Goal: Task Accomplishment & Management: Use online tool/utility

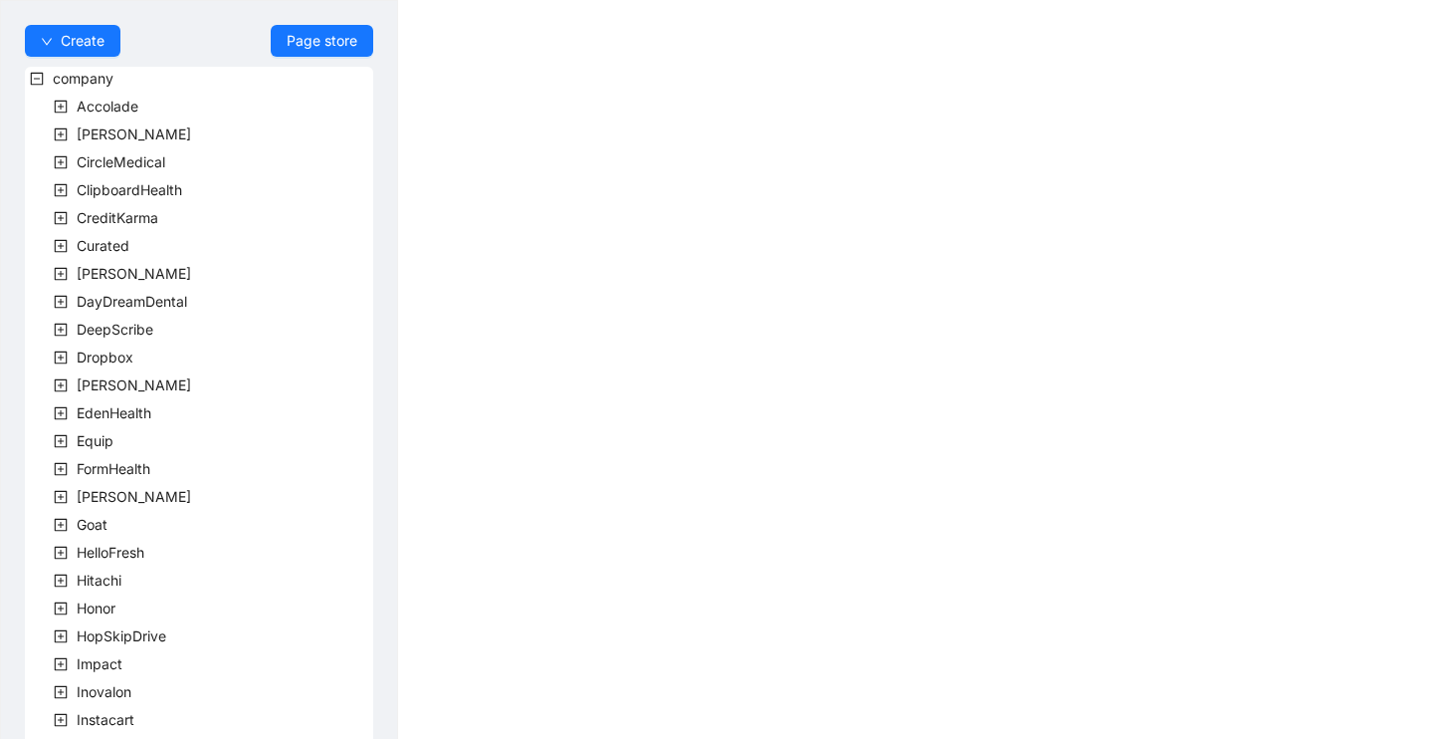
scroll to position [551, 0]
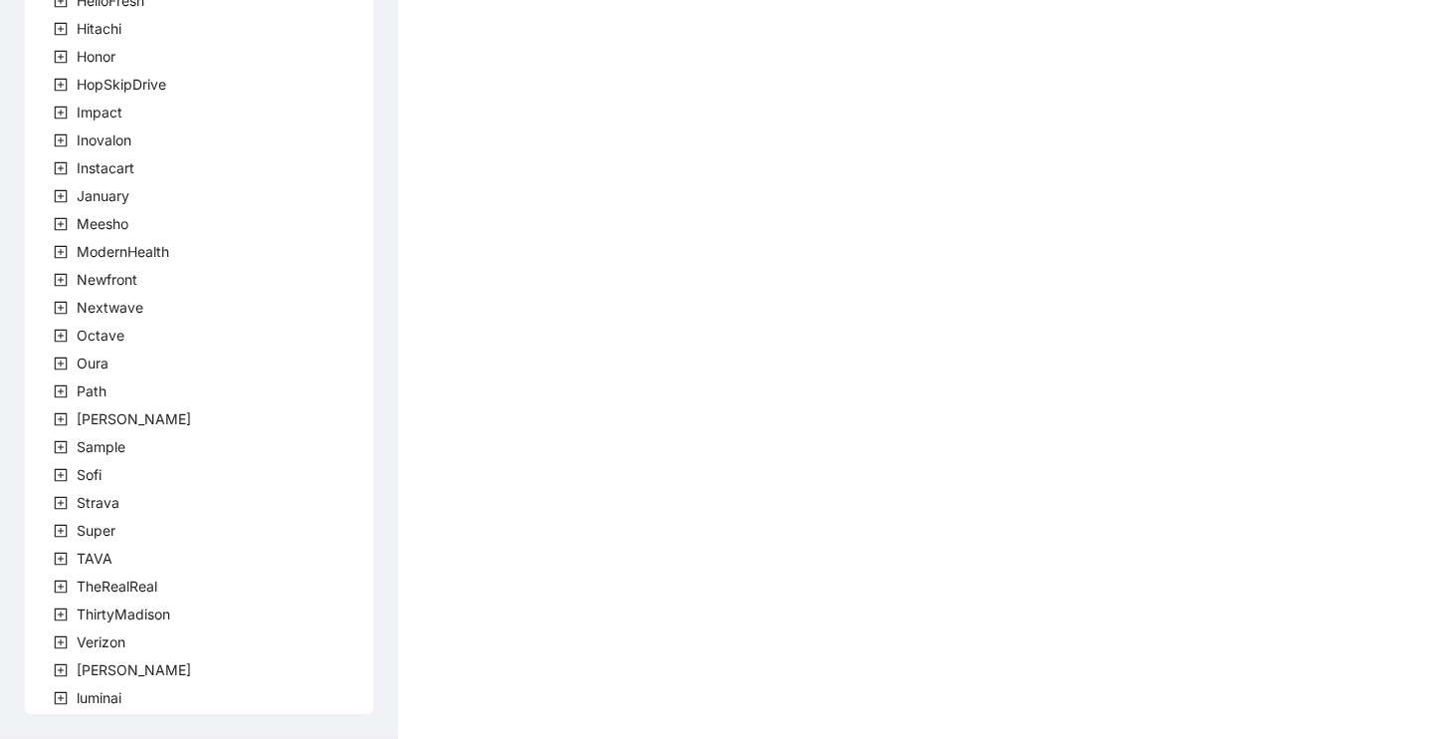
click at [58, 670] on icon "plus-square" at bounding box center [61, 670] width 6 height 6
click at [58, 670] on icon "minus-square" at bounding box center [61, 670] width 6 height 1
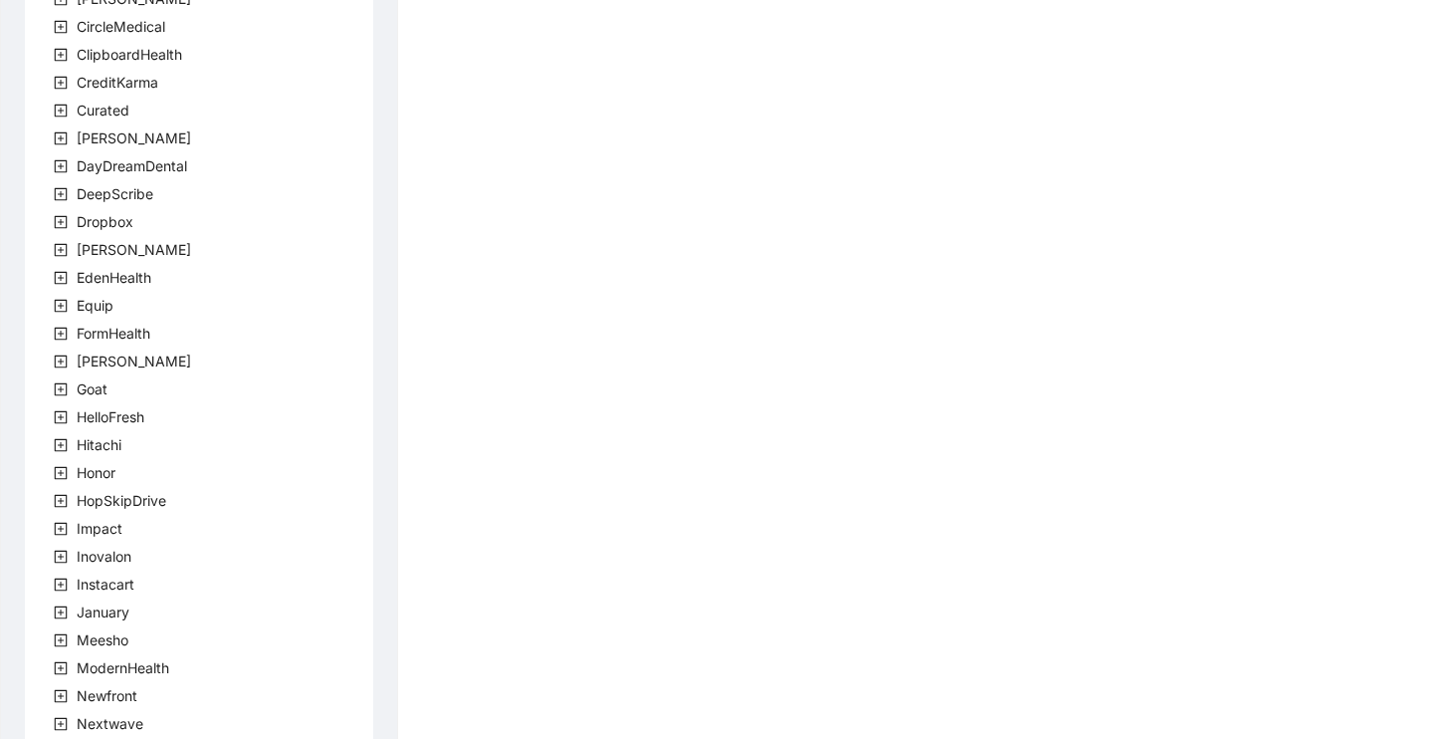
scroll to position [0, 0]
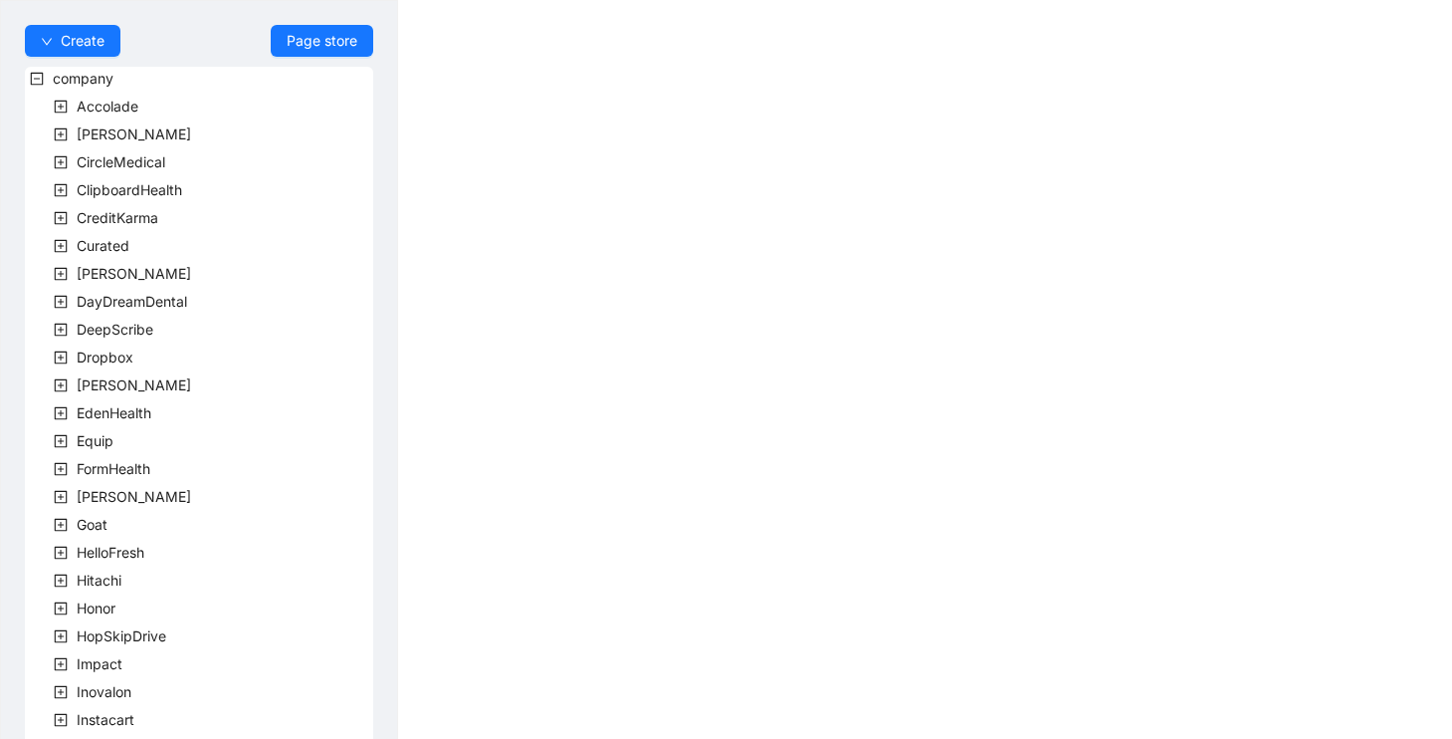
scroll to position [551, 0]
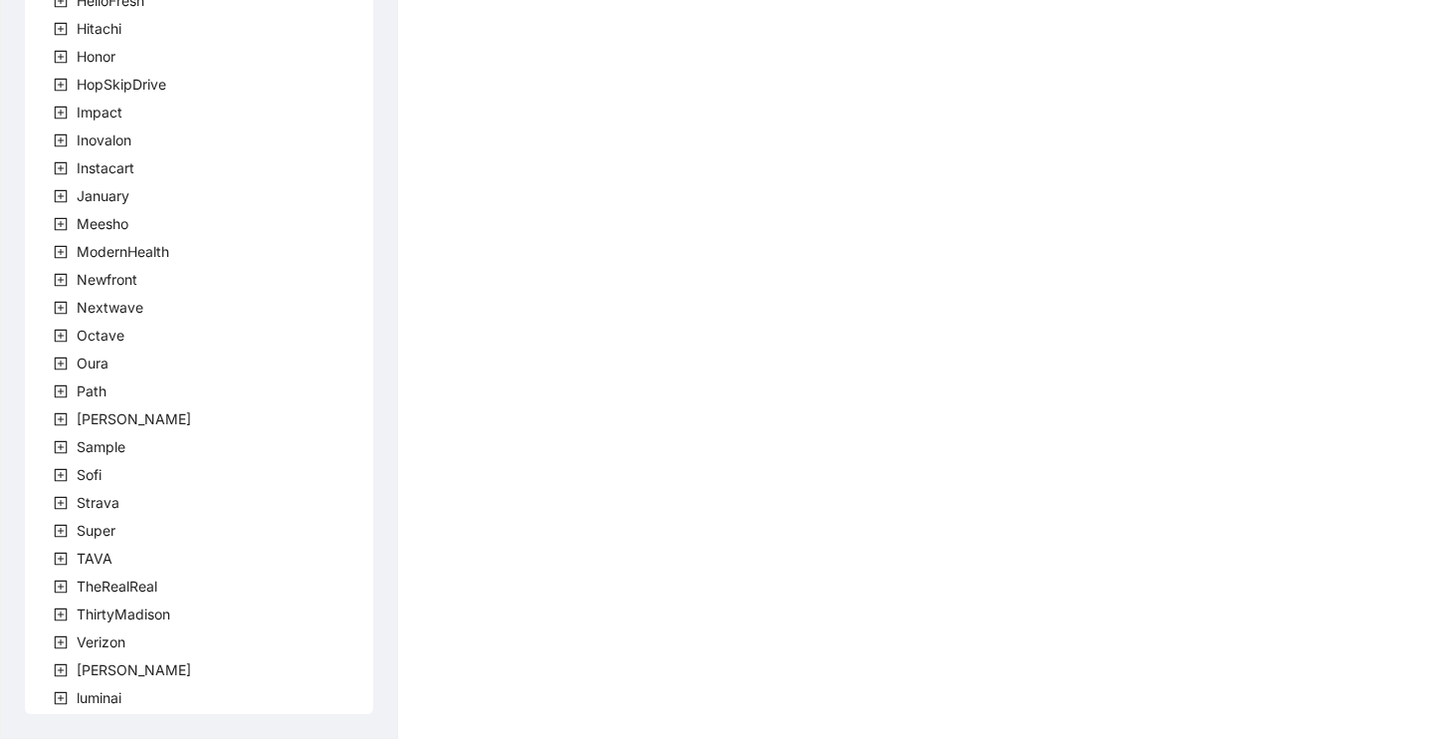
click at [66, 674] on icon "plus-square" at bounding box center [61, 670] width 13 height 13
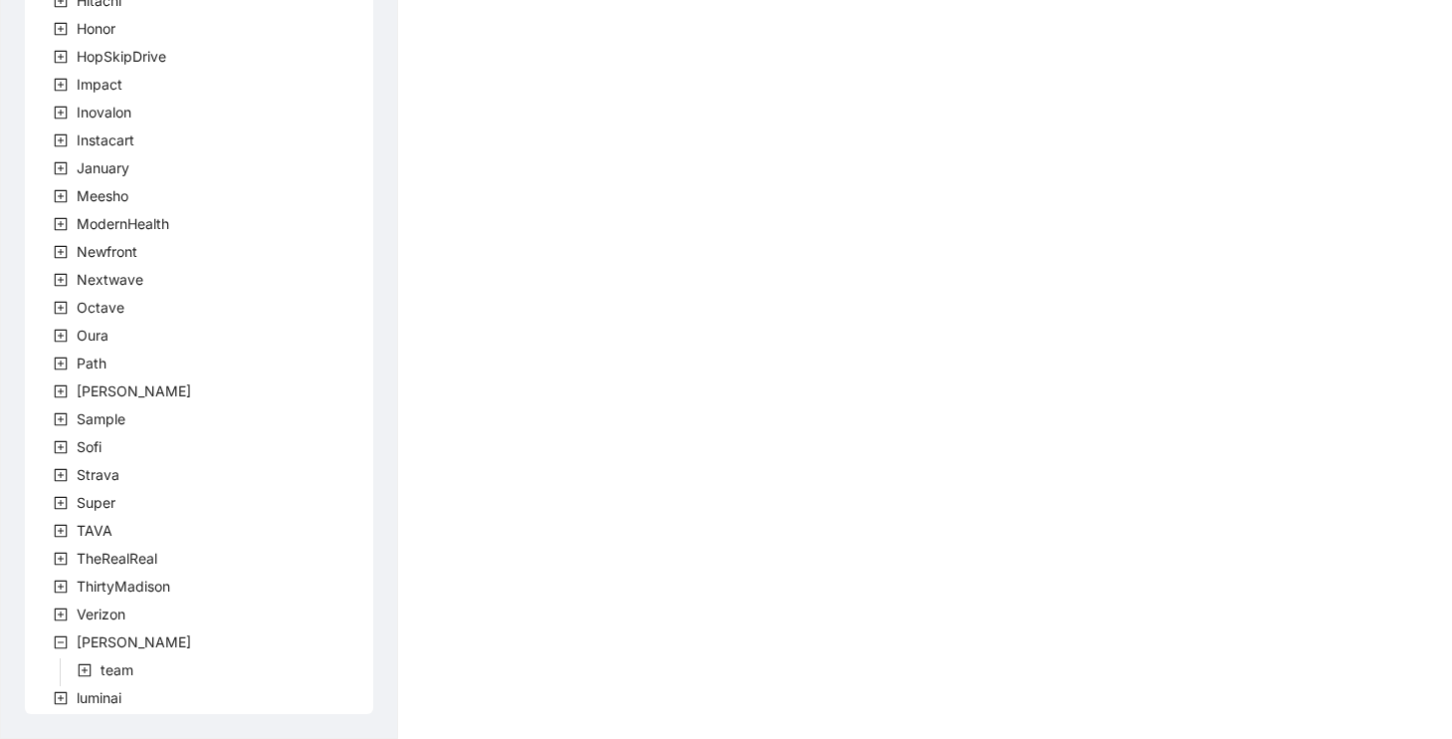
click at [93, 672] on span at bounding box center [85, 670] width 24 height 24
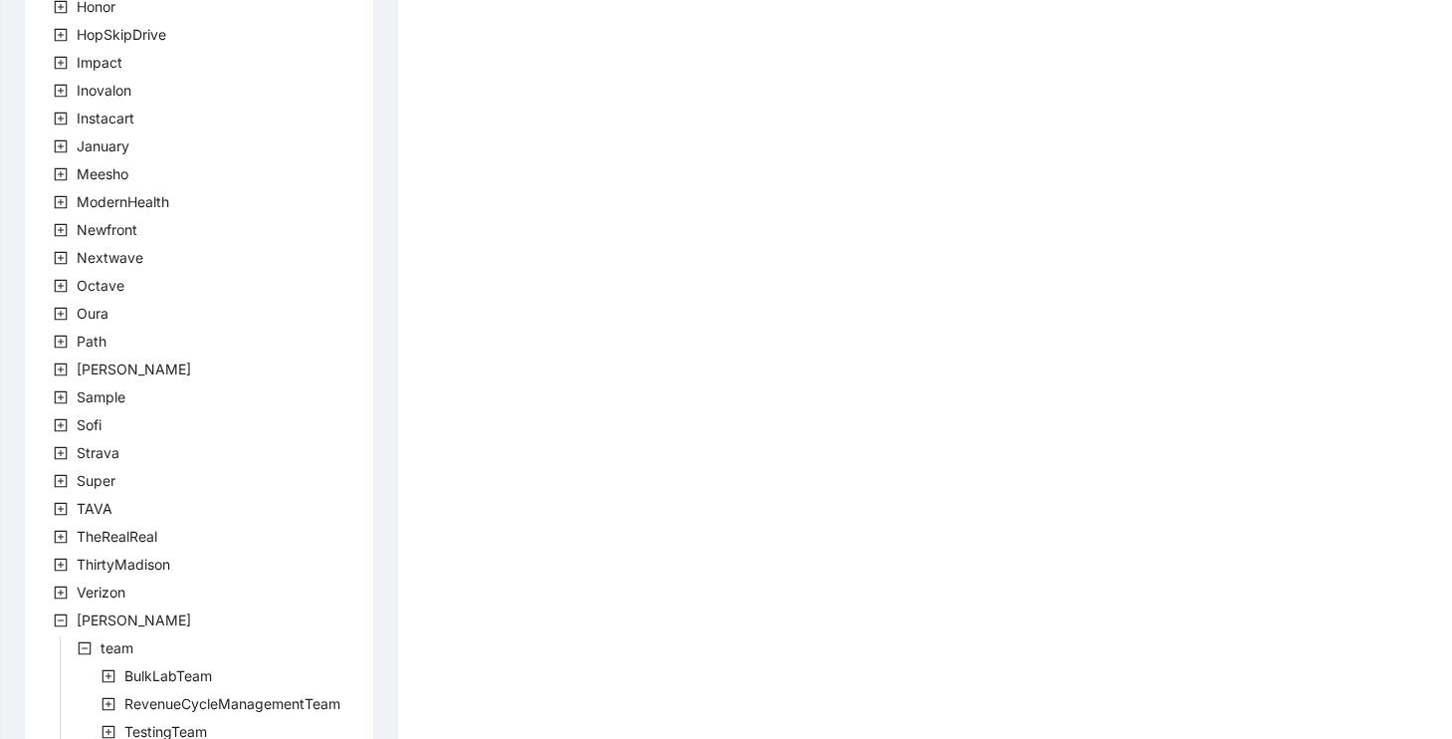
scroll to position [598, 0]
click at [66, 516] on icon "plus-square" at bounding box center [61, 512] width 13 height 13
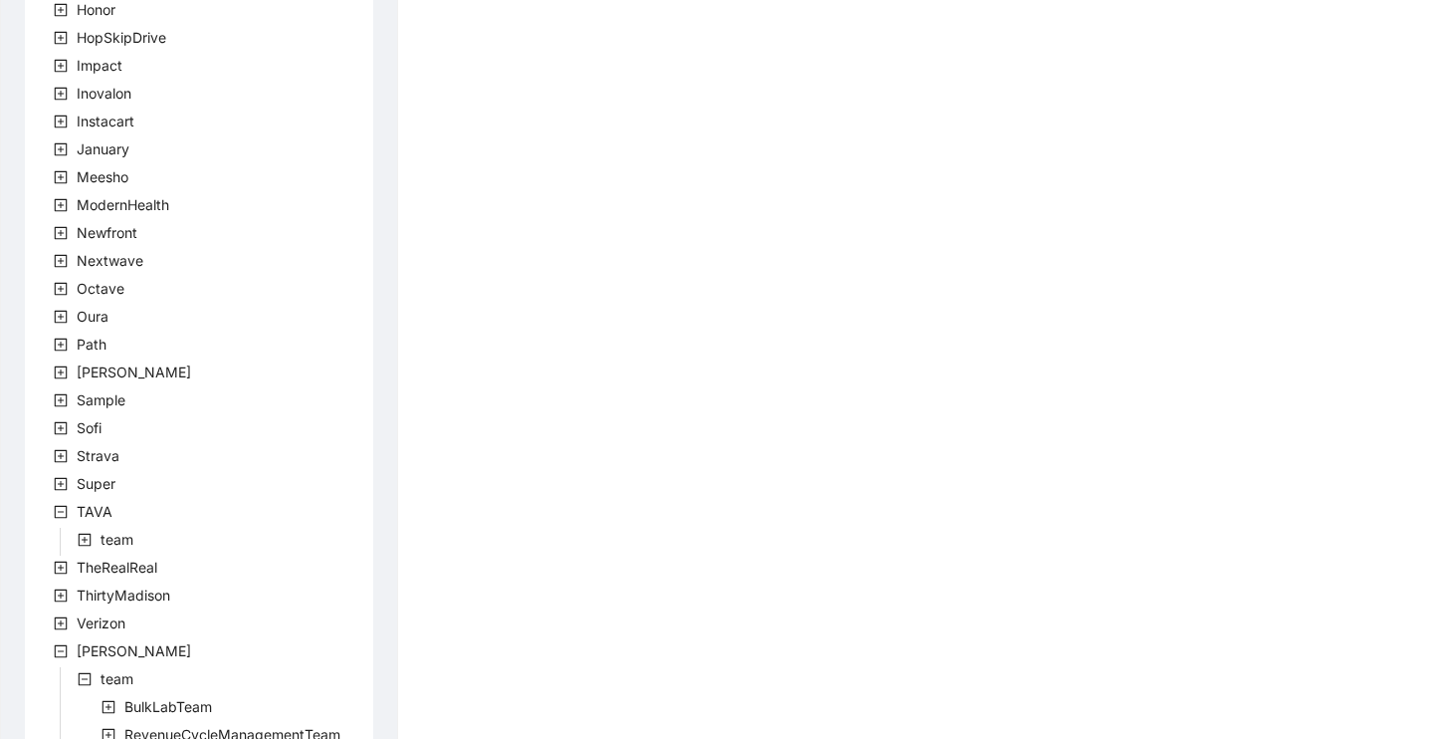
click at [86, 536] on icon "plus-square" at bounding box center [85, 540] width 14 height 14
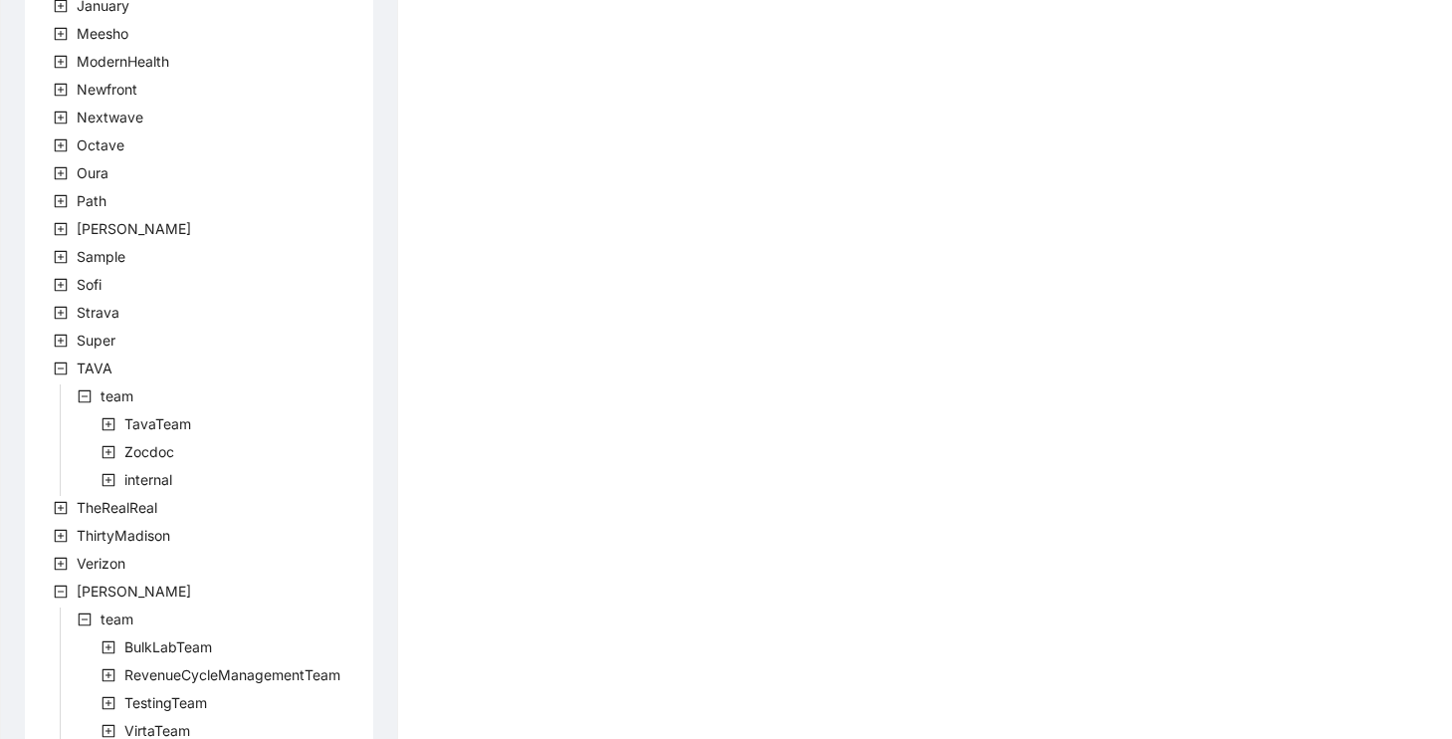
scroll to position [758, 0]
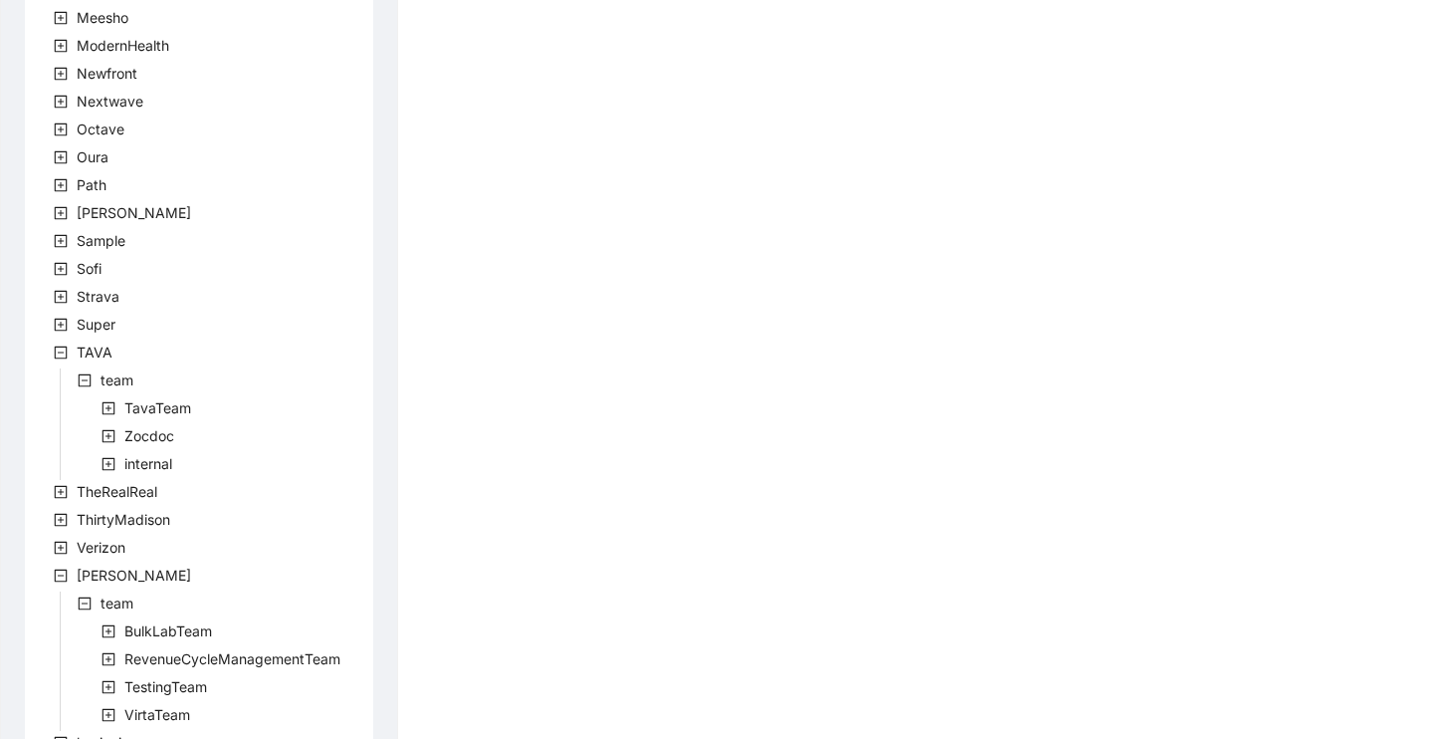
click at [112, 407] on icon "plus-square" at bounding box center [109, 408] width 14 height 14
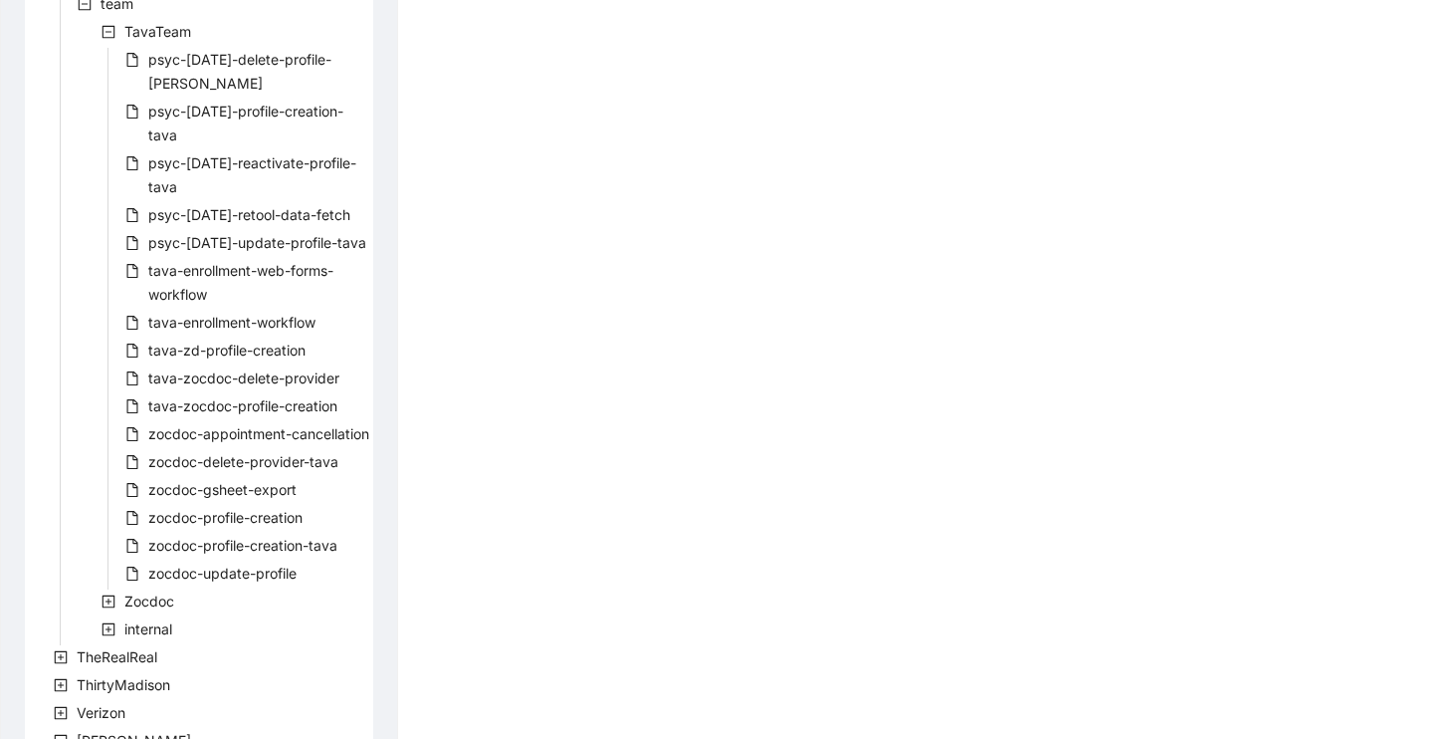
scroll to position [1139, 0]
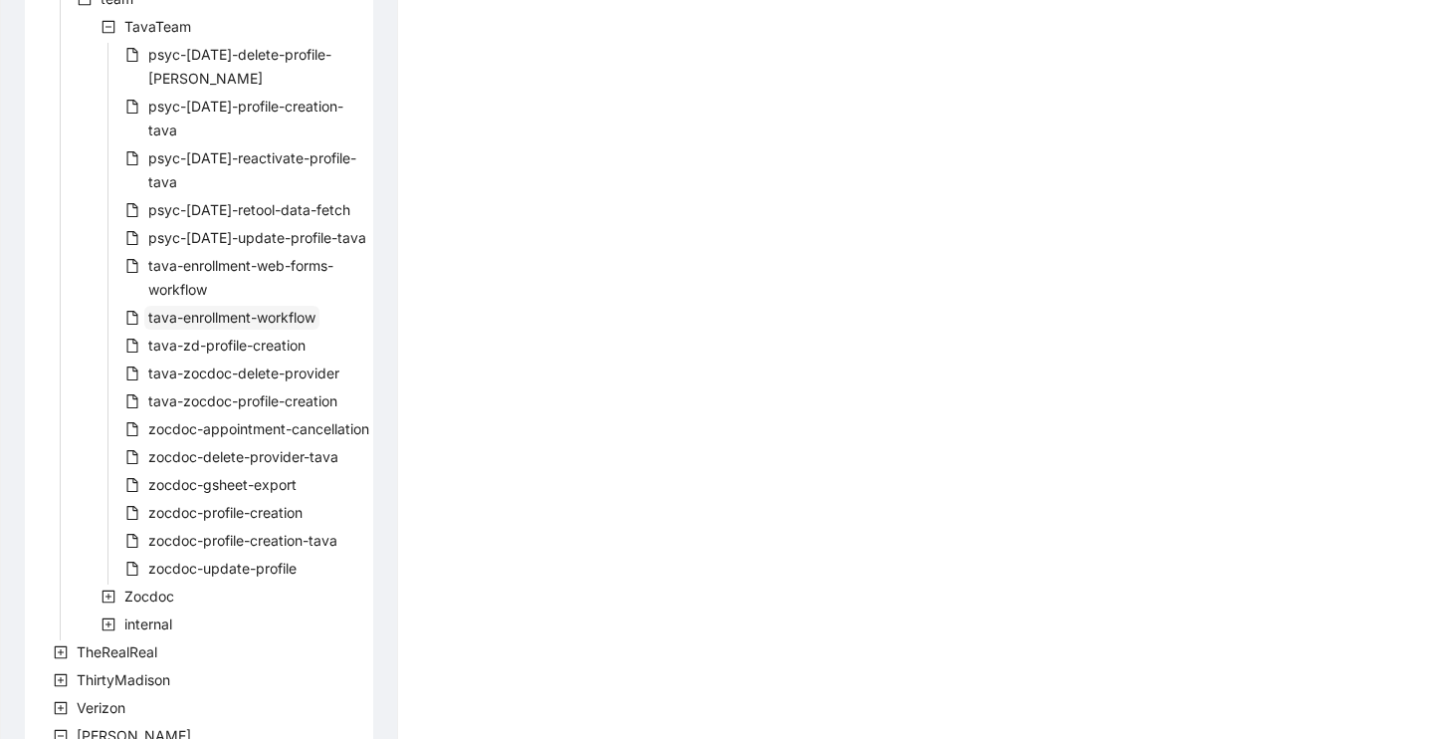
click at [269, 309] on span "tava-enrollment-workflow" at bounding box center [231, 317] width 167 height 17
click at [270, 254] on span "tava-enrollment-web-forms-workflow" at bounding box center [258, 278] width 229 height 48
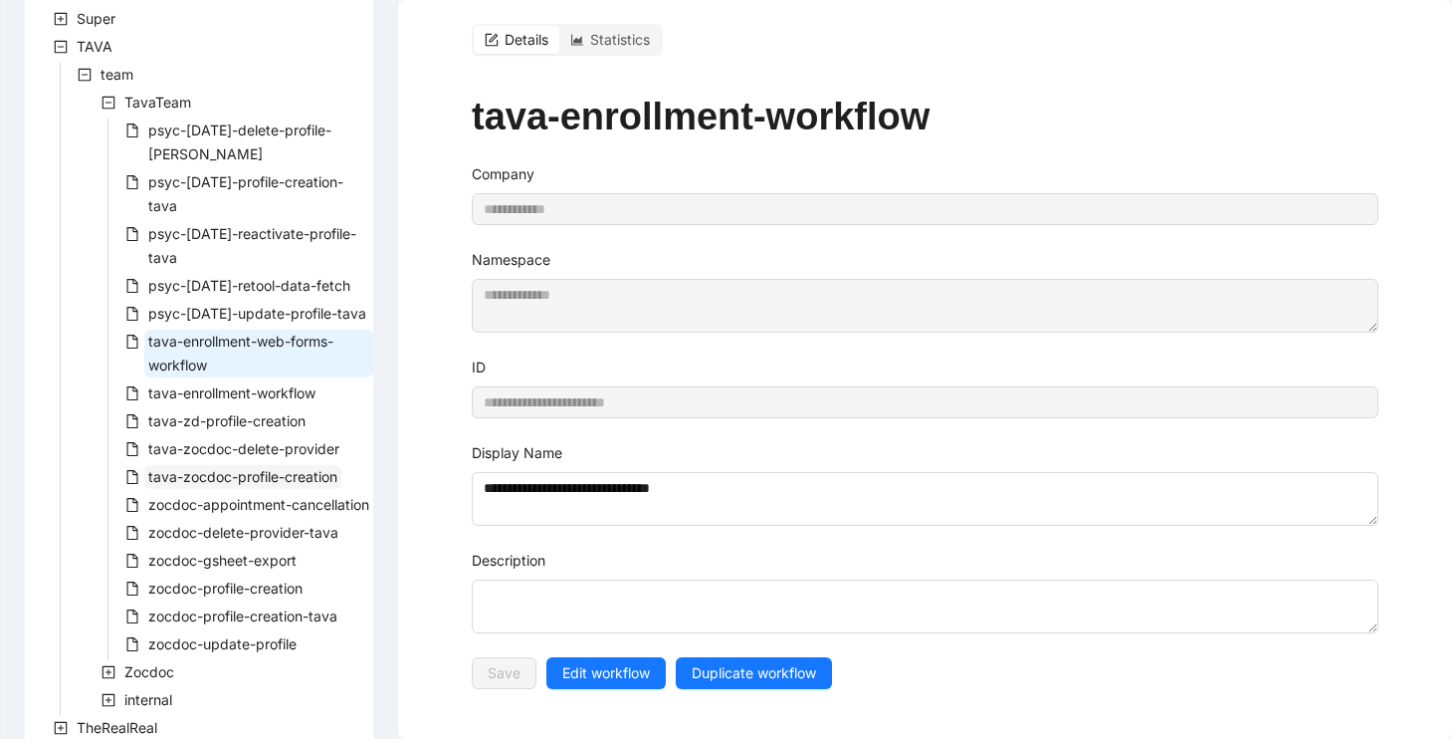
scroll to position [1065, 0]
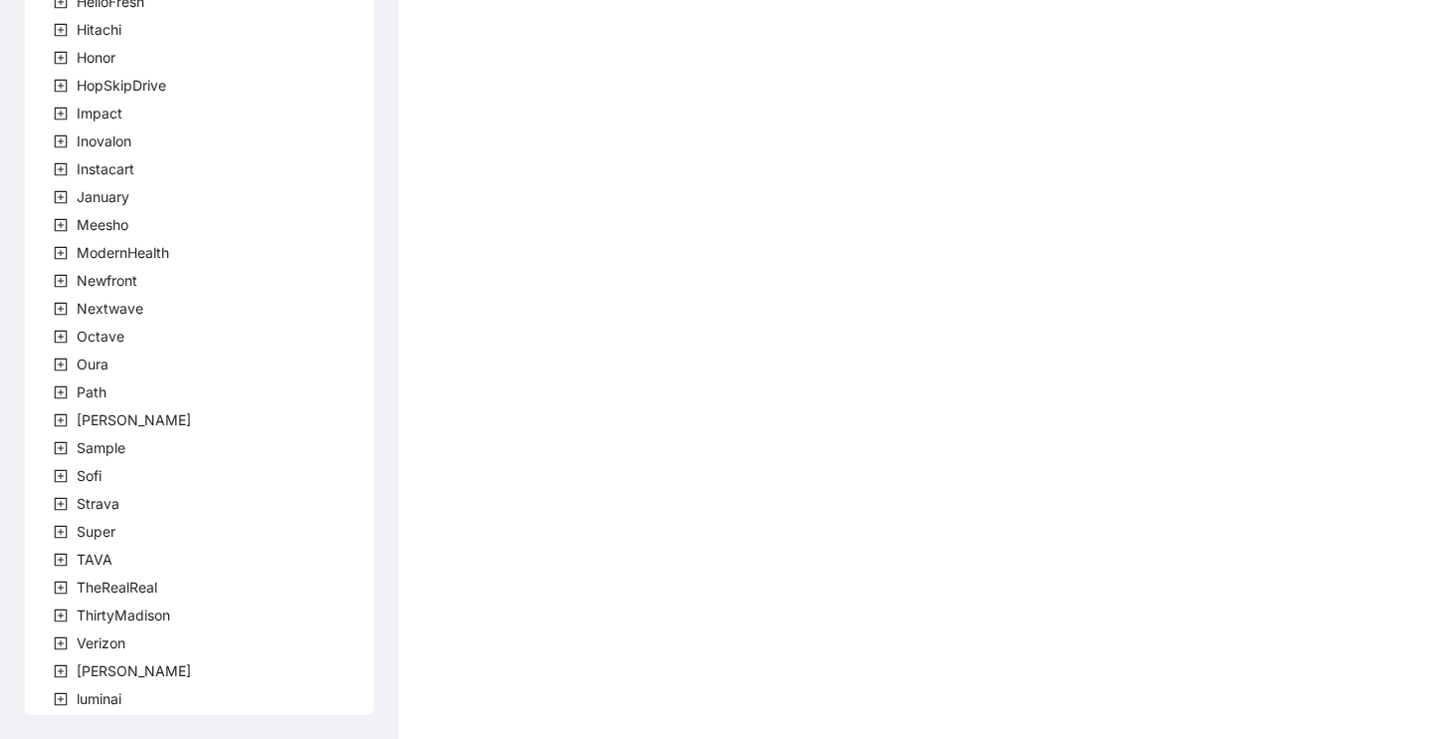
scroll to position [551, 0]
click at [61, 673] on icon "plus-square" at bounding box center [61, 670] width 14 height 14
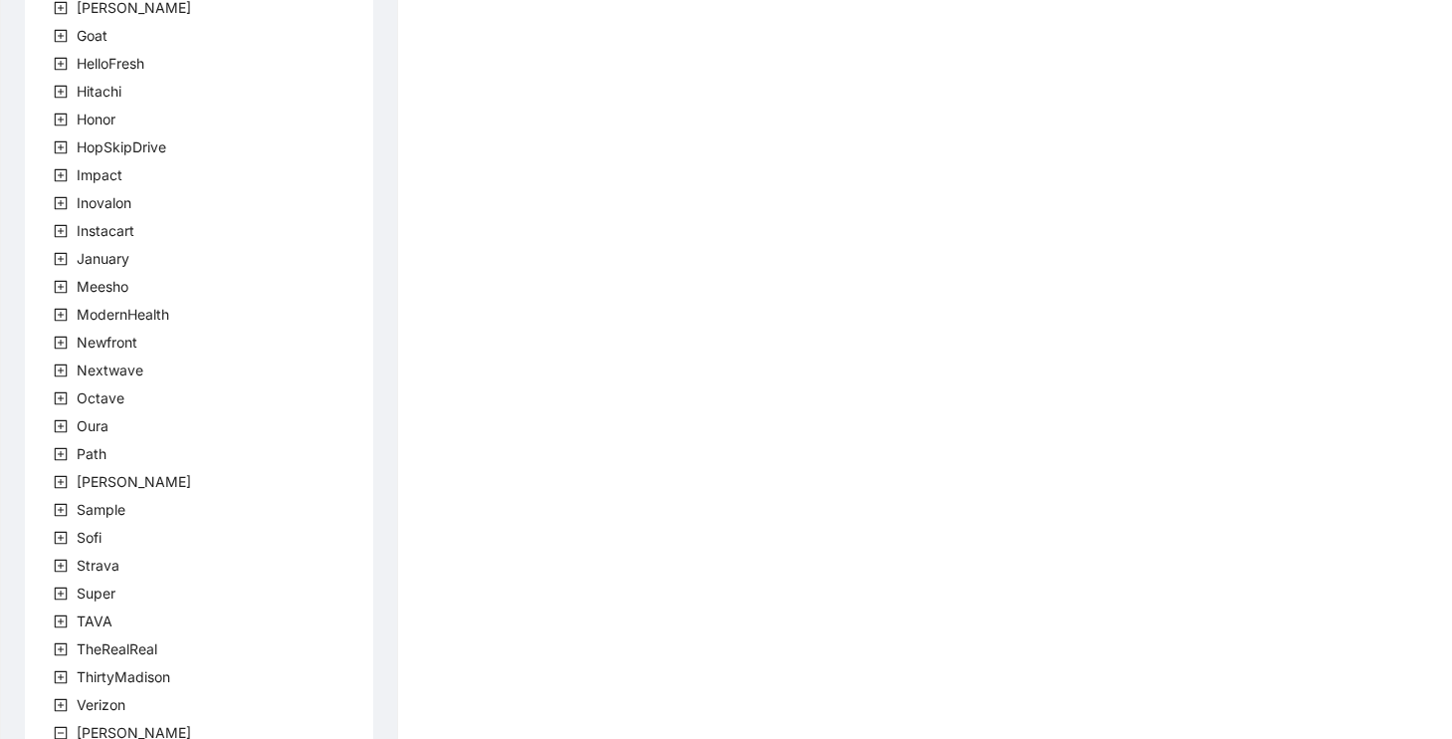
scroll to position [579, 0]
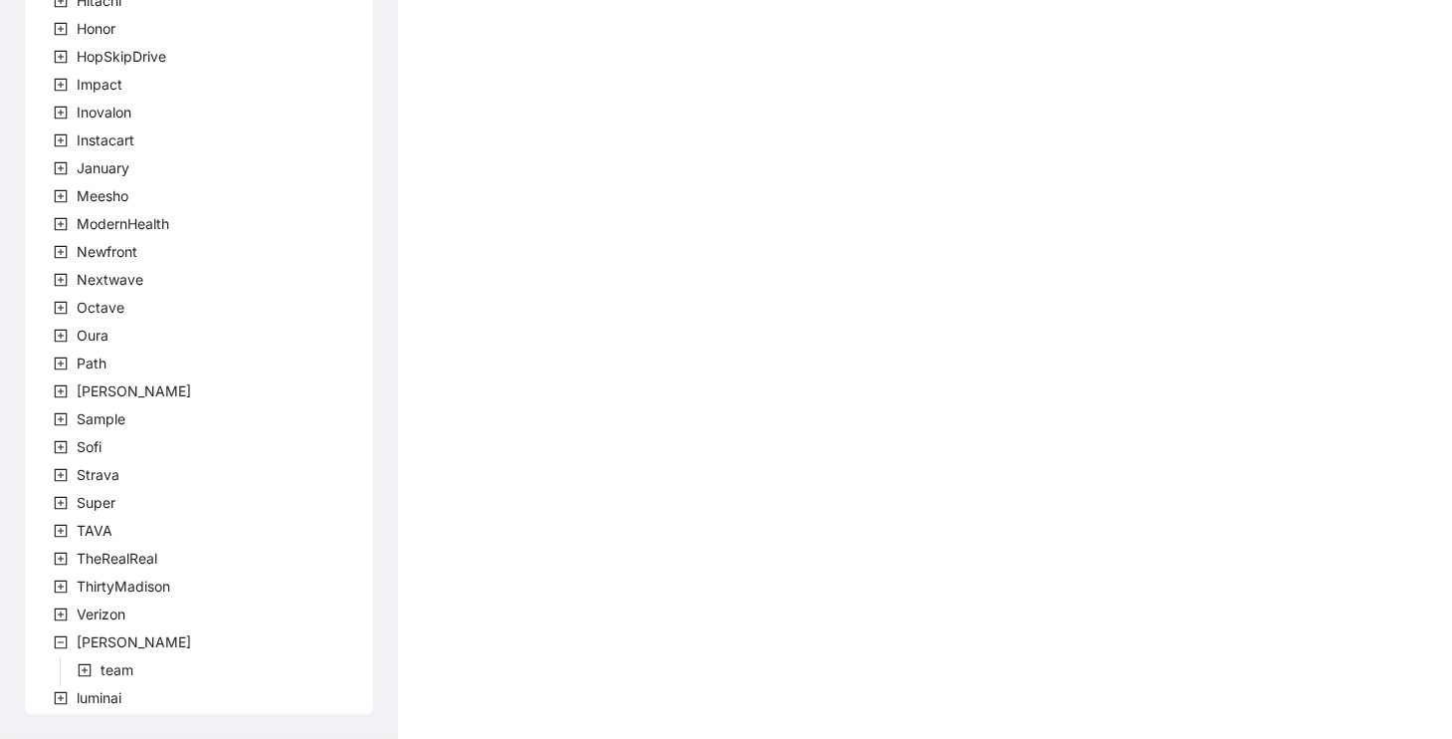
click at [65, 528] on icon "plus-square" at bounding box center [61, 531] width 14 height 14
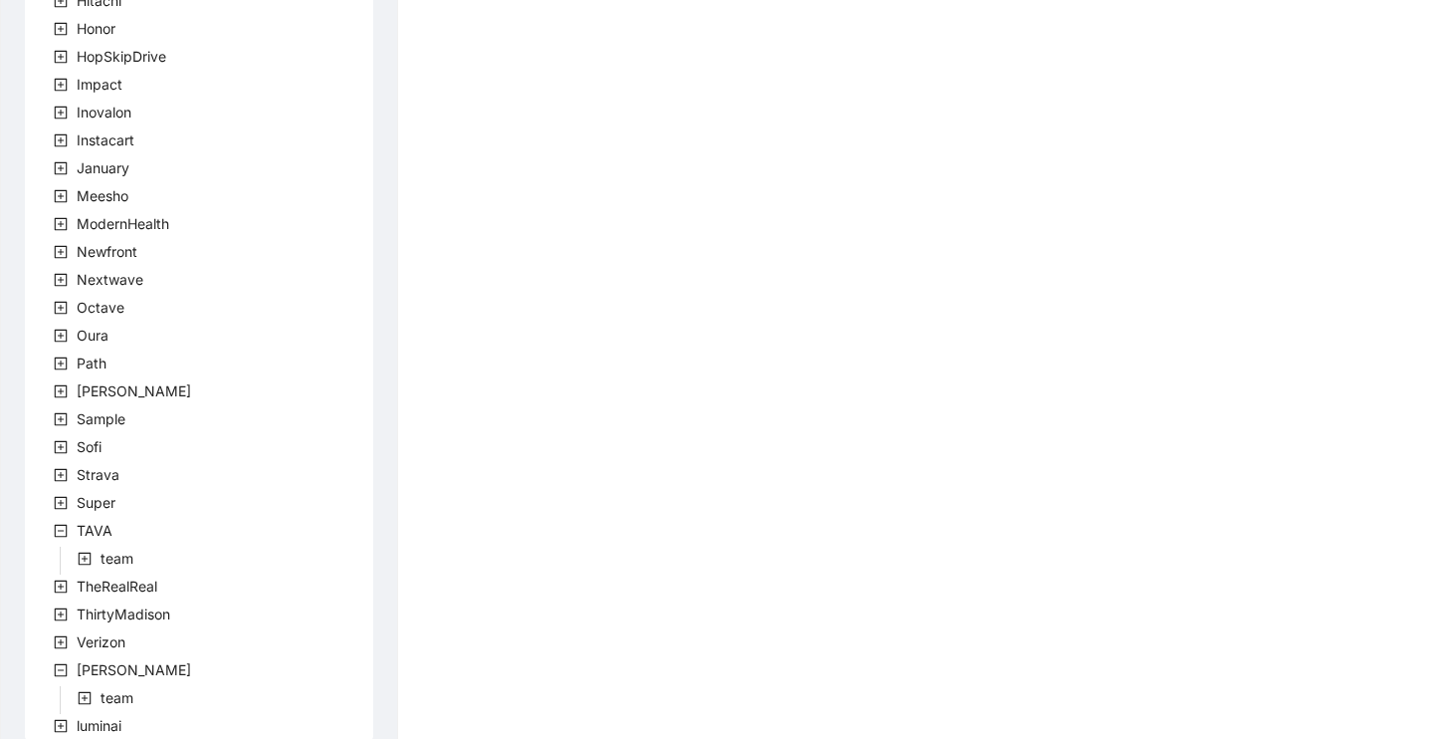
scroll to position [607, 0]
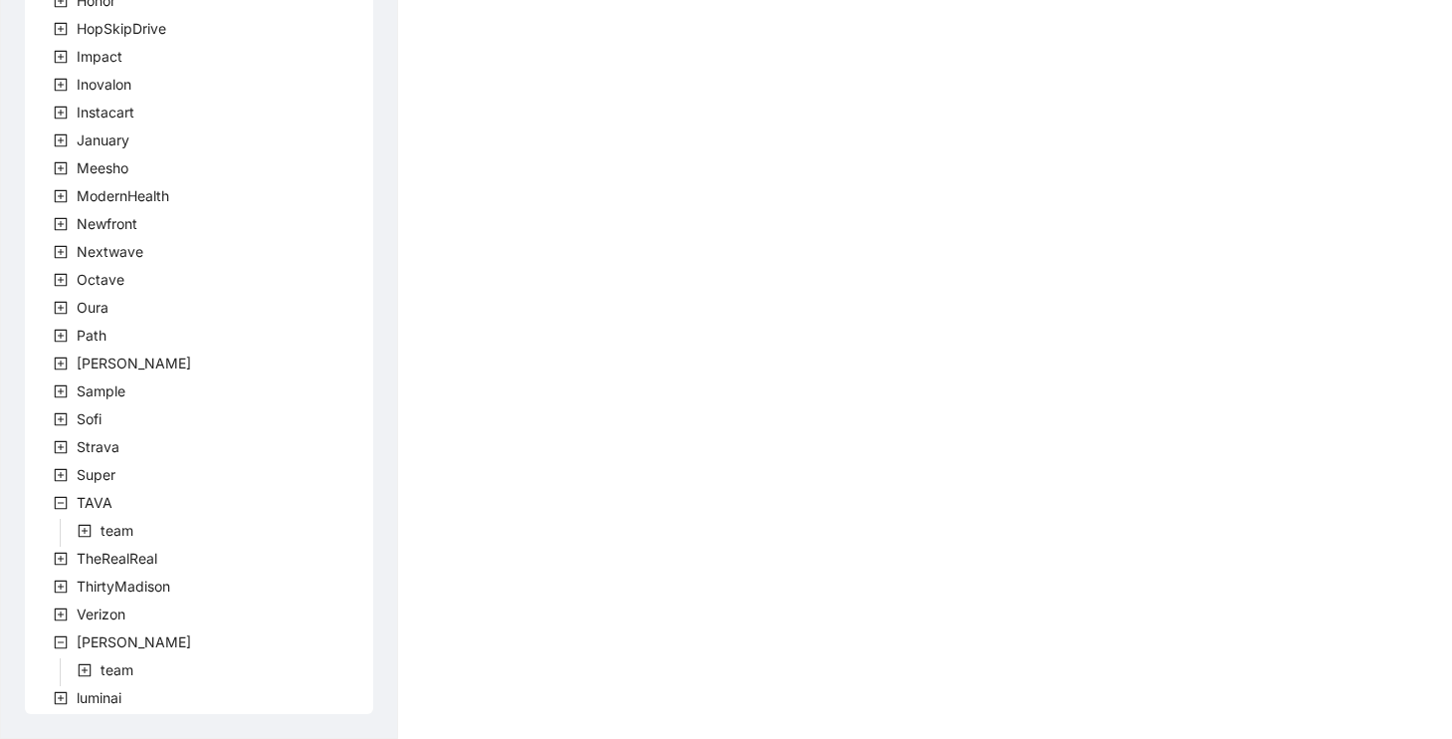
click at [85, 528] on icon "plus-square" at bounding box center [85, 531] width 6 height 6
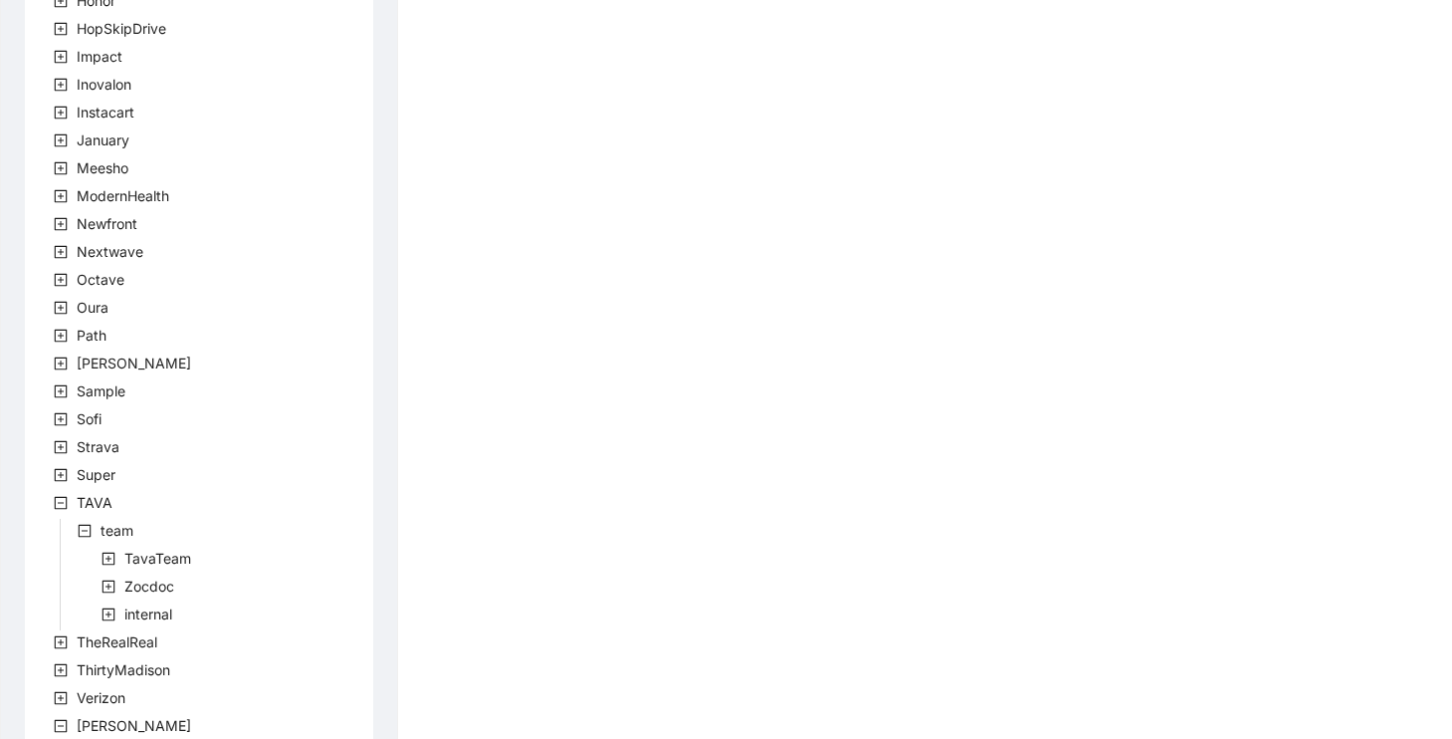
scroll to position [691, 0]
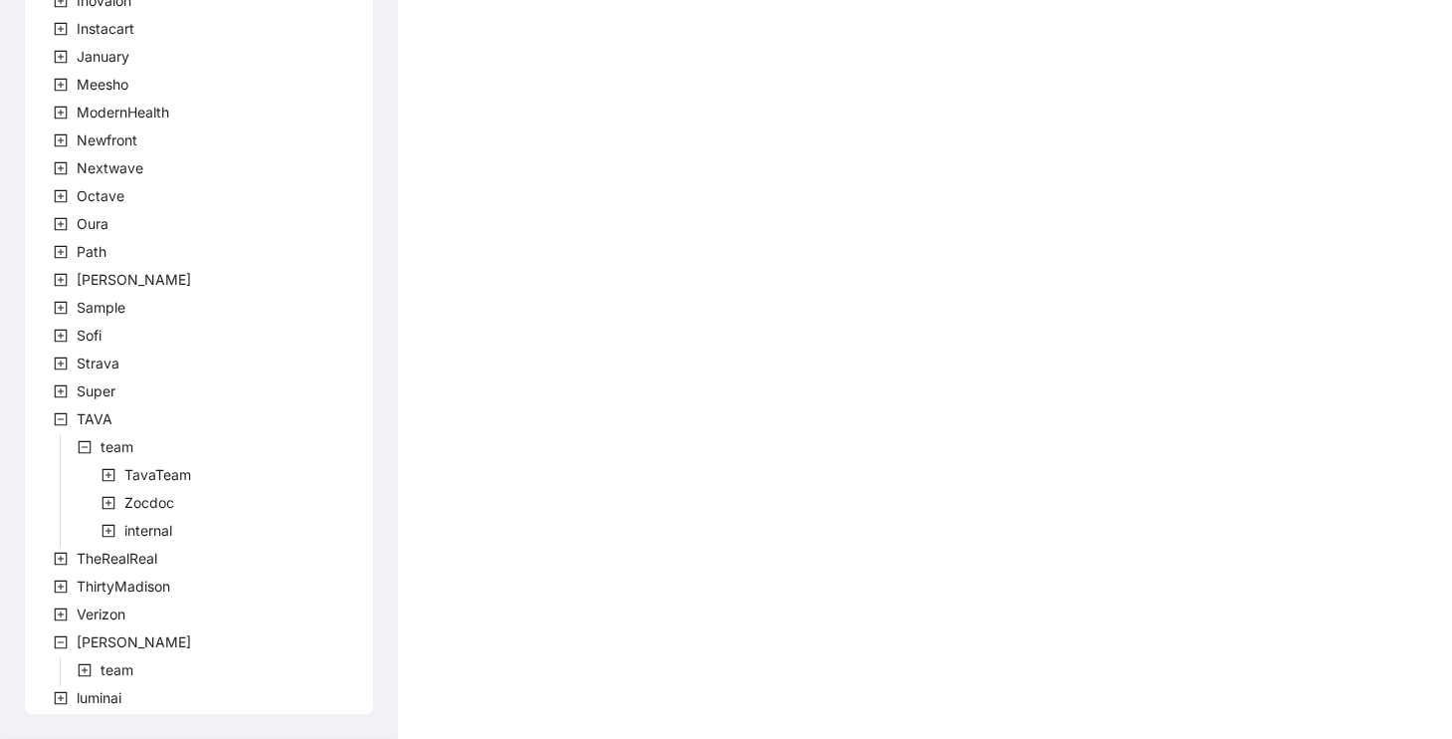
click at [109, 479] on icon "plus-square" at bounding box center [109, 475] width 14 height 14
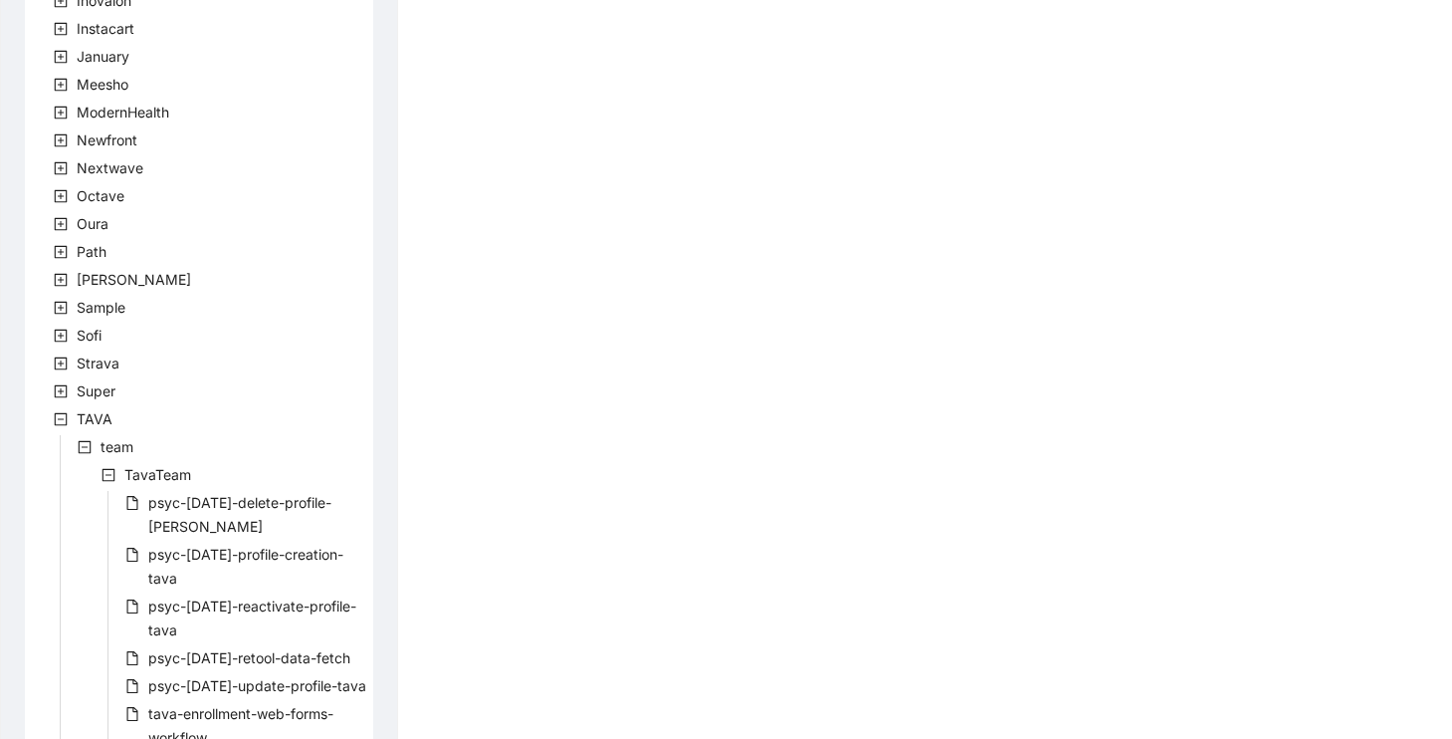
click at [109, 479] on icon "minus-square" at bounding box center [109, 475] width 14 height 14
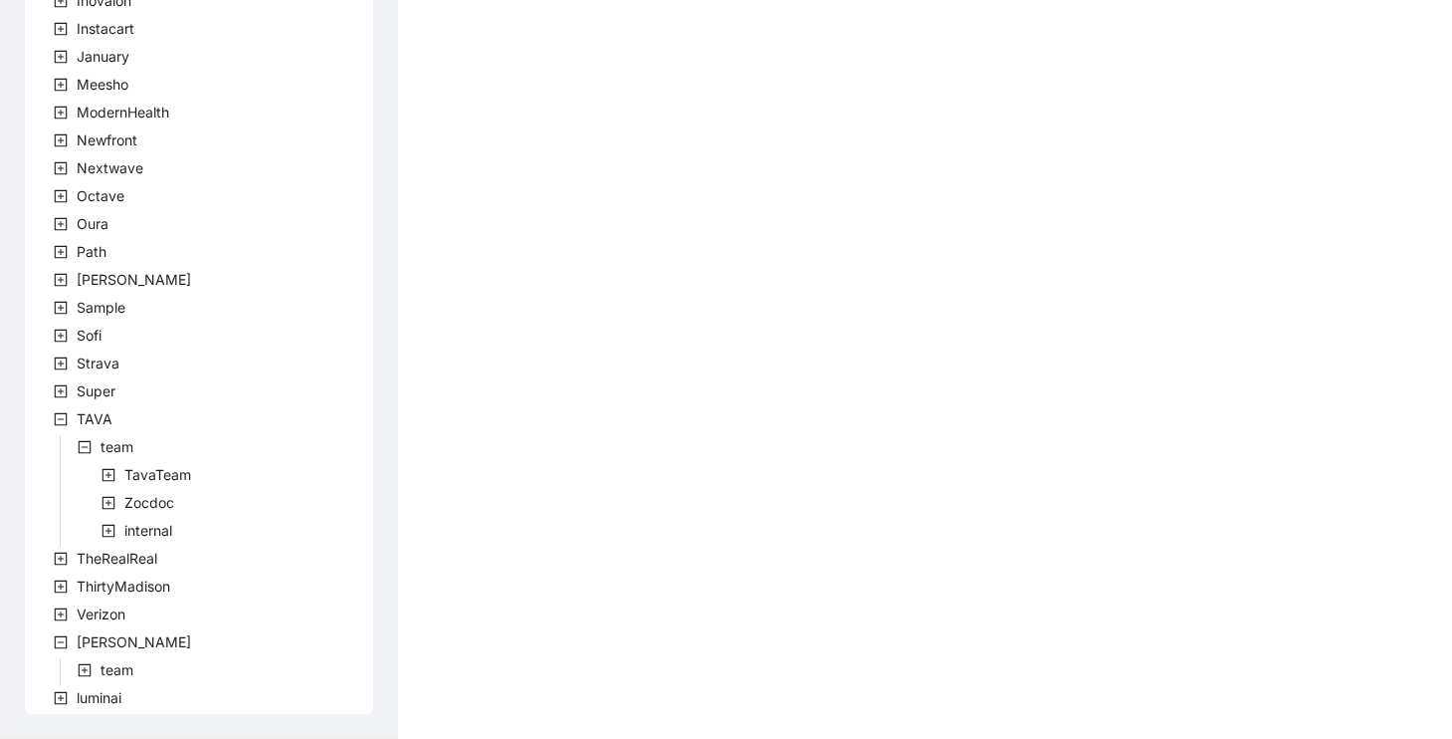
click at [109, 479] on icon "plus-square" at bounding box center [109, 475] width 14 height 14
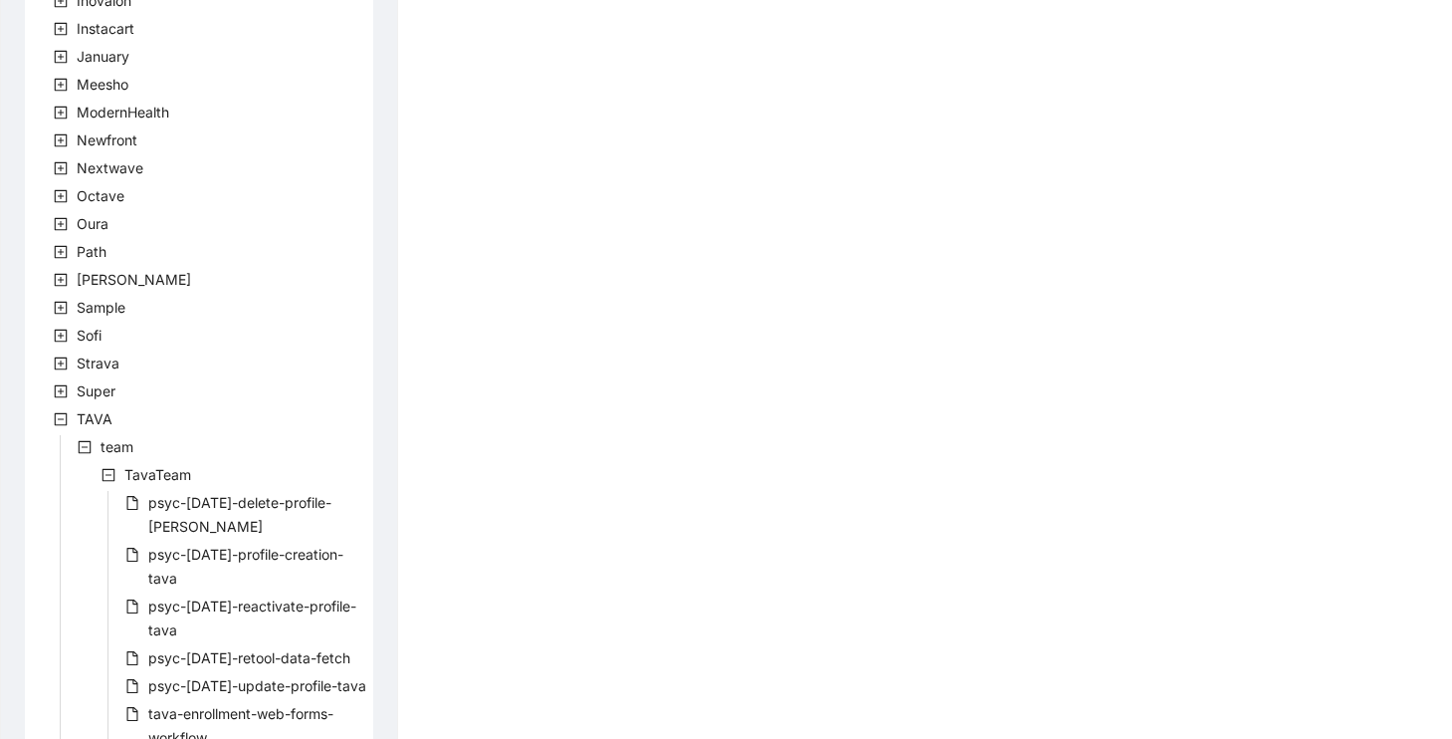
click at [109, 479] on icon "minus-square" at bounding box center [109, 475] width 14 height 14
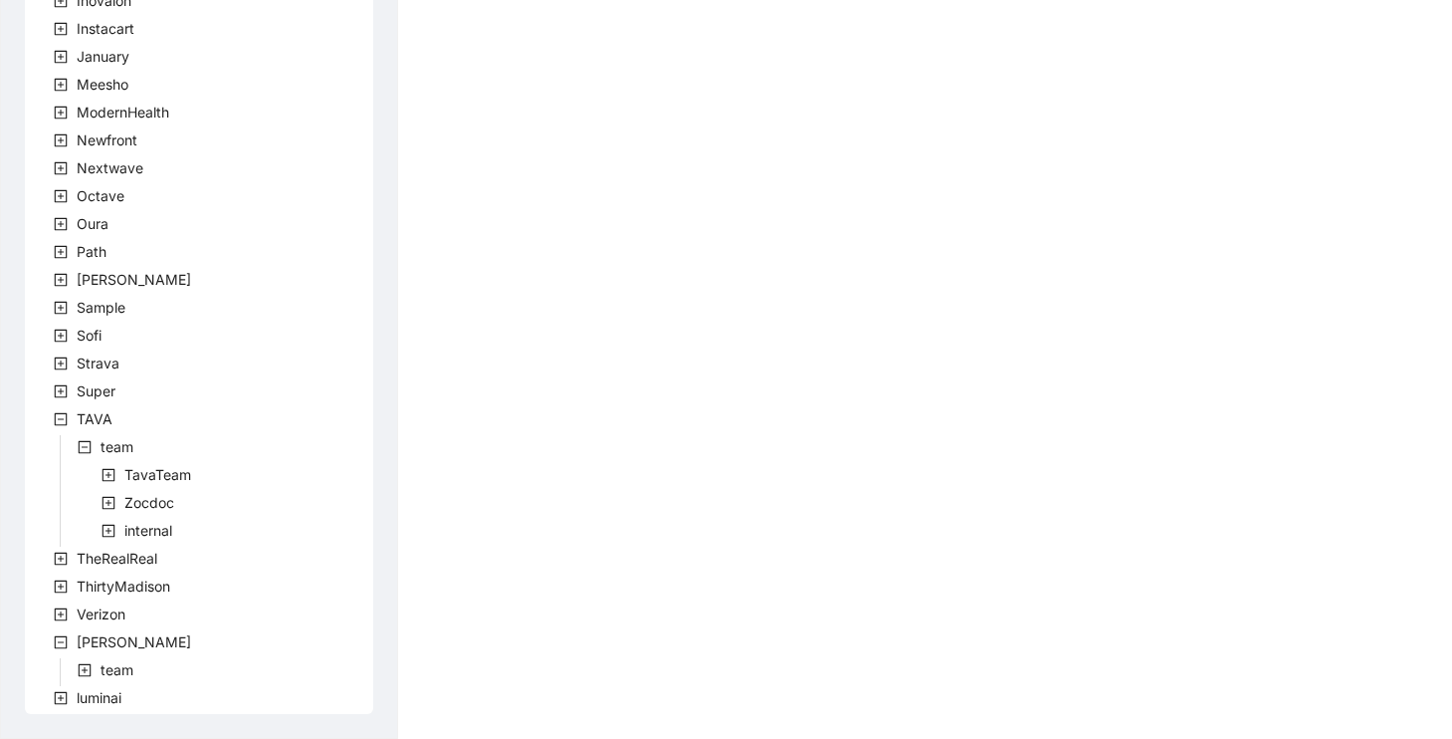
click at [109, 479] on icon "plus-square" at bounding box center [109, 475] width 14 height 14
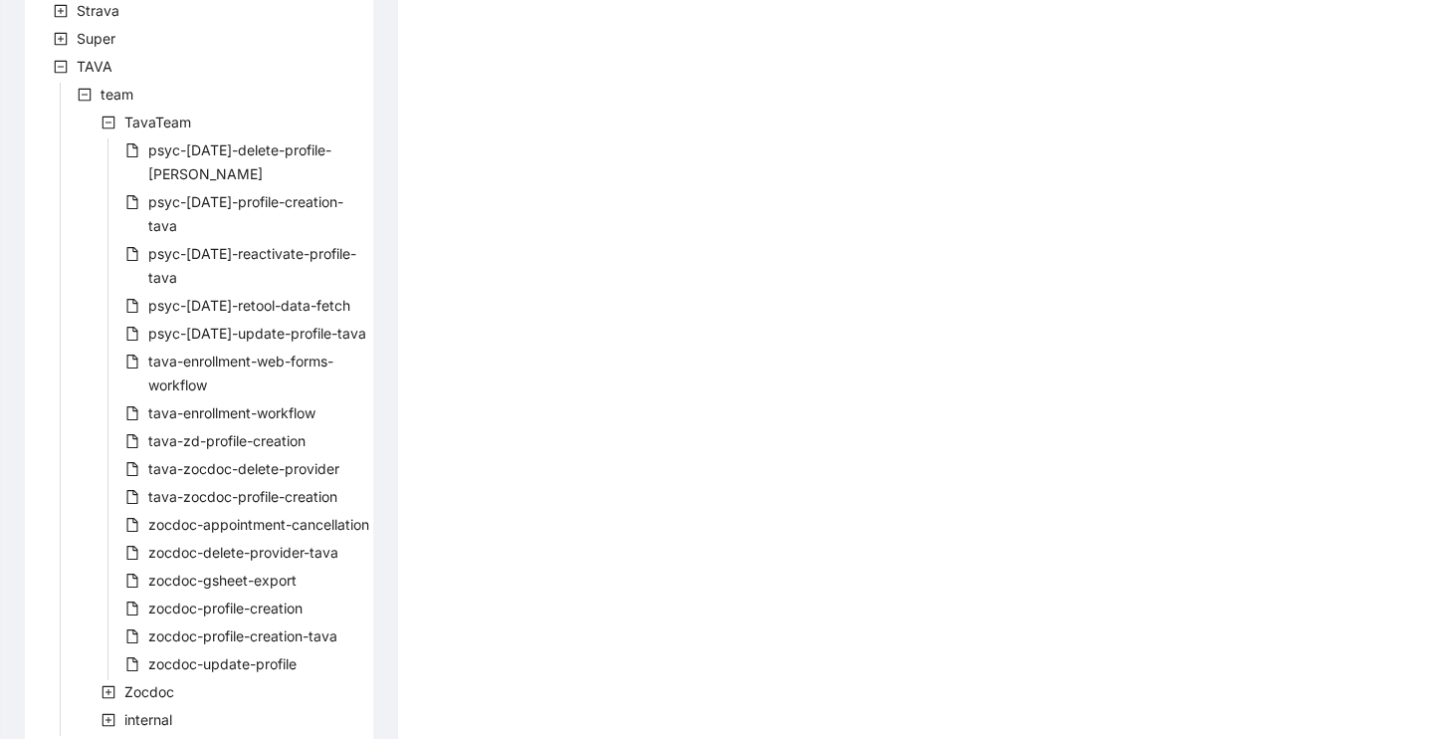
scroll to position [1022, 0]
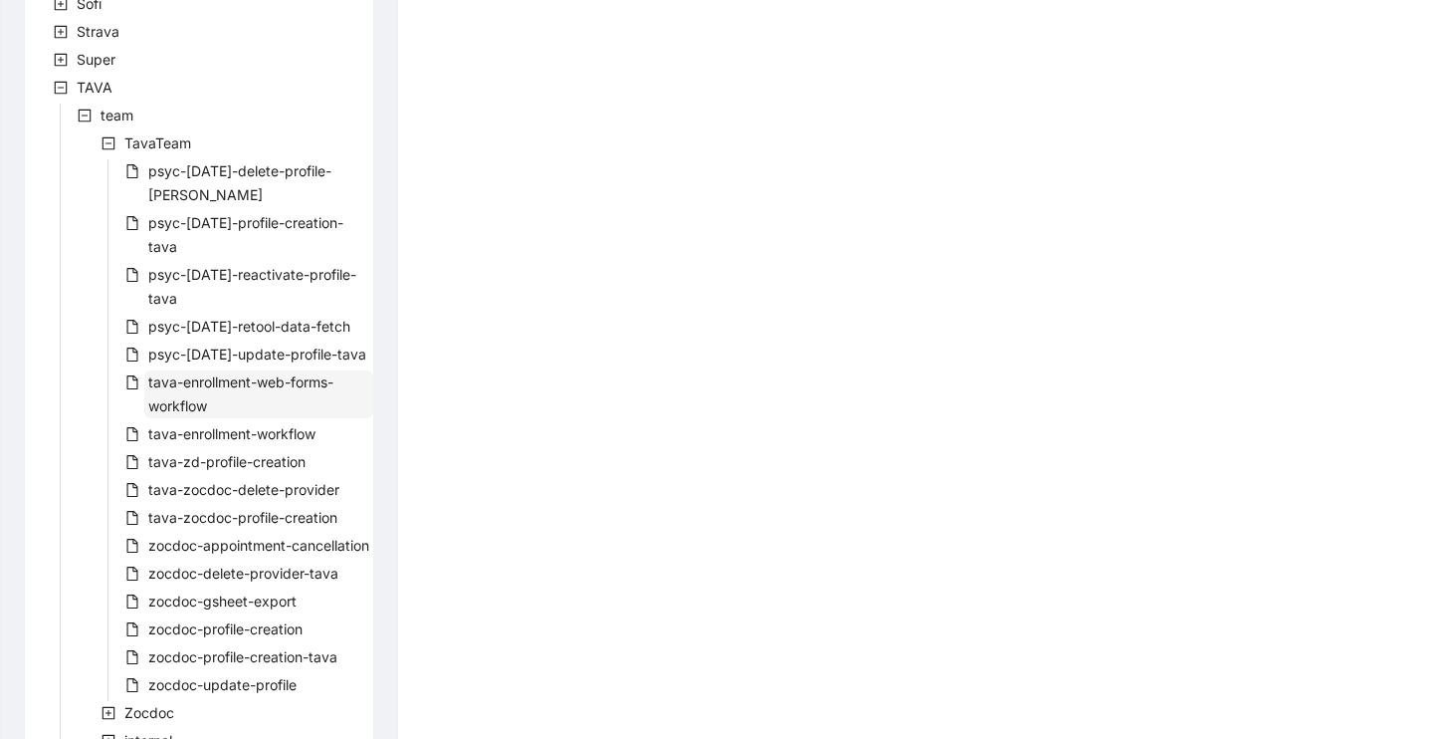
click at [259, 373] on span "tava-enrollment-web-forms-workflow" at bounding box center [240, 393] width 185 height 41
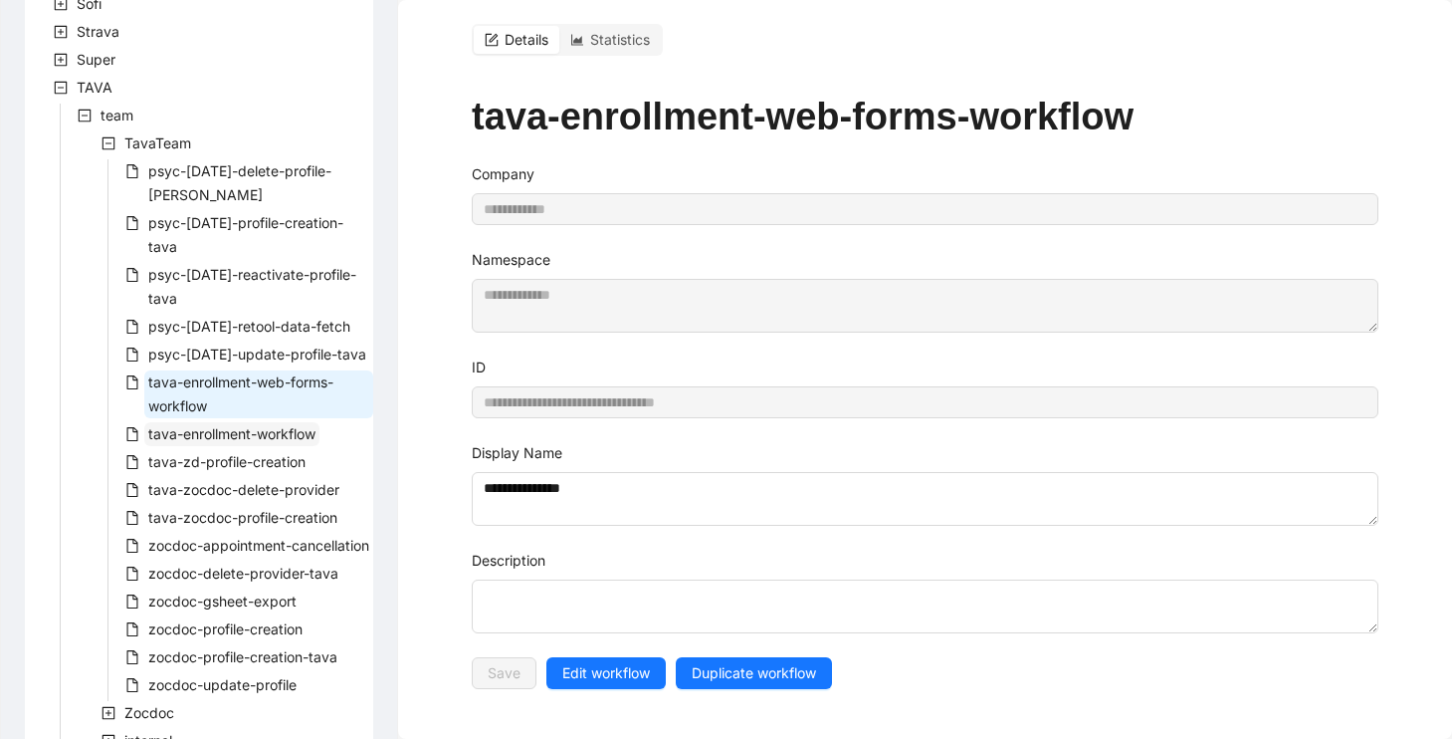
click at [231, 425] on span "tava-enrollment-workflow" at bounding box center [231, 433] width 167 height 17
click at [263, 370] on span "tava-enrollment-web-forms-workflow" at bounding box center [258, 394] width 229 height 48
type input "**********"
type textarea "**********"
type input "**********"
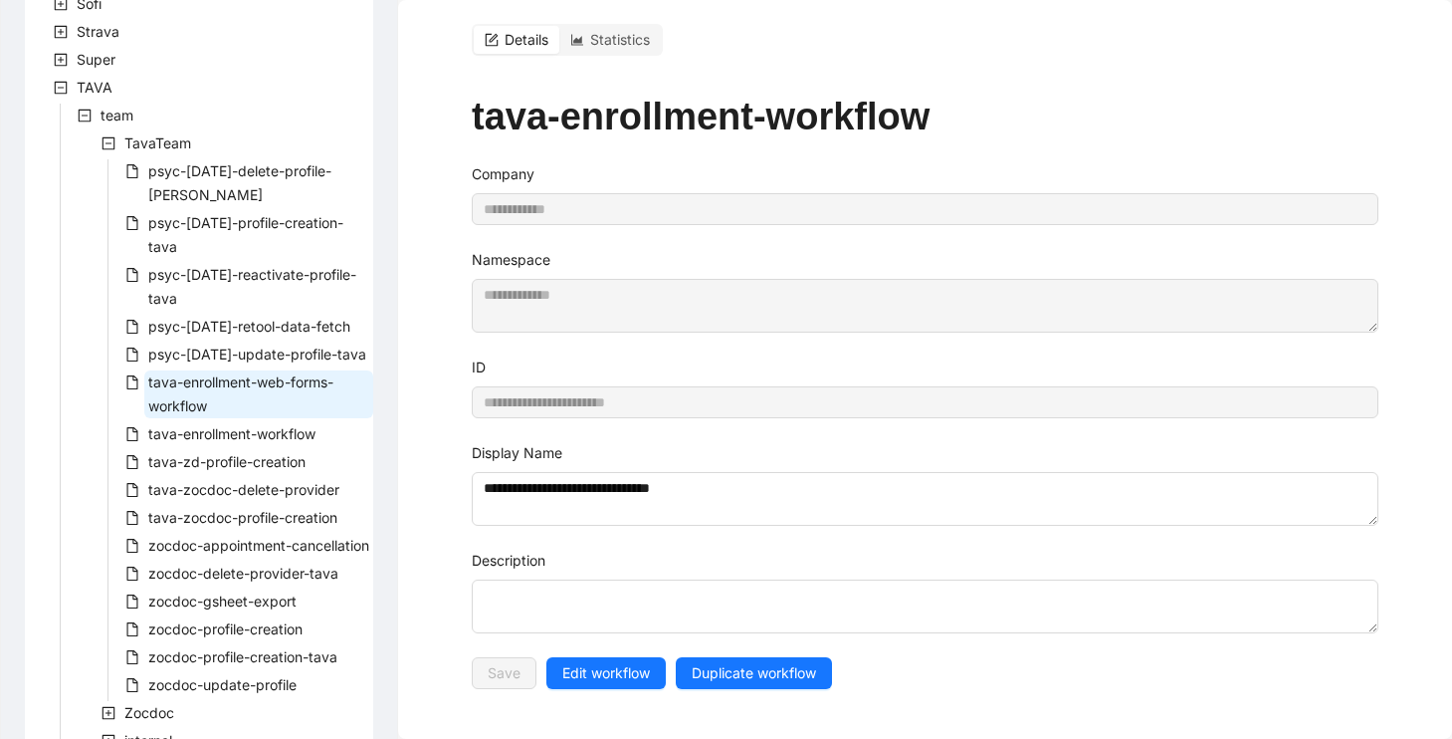
type textarea "**********"
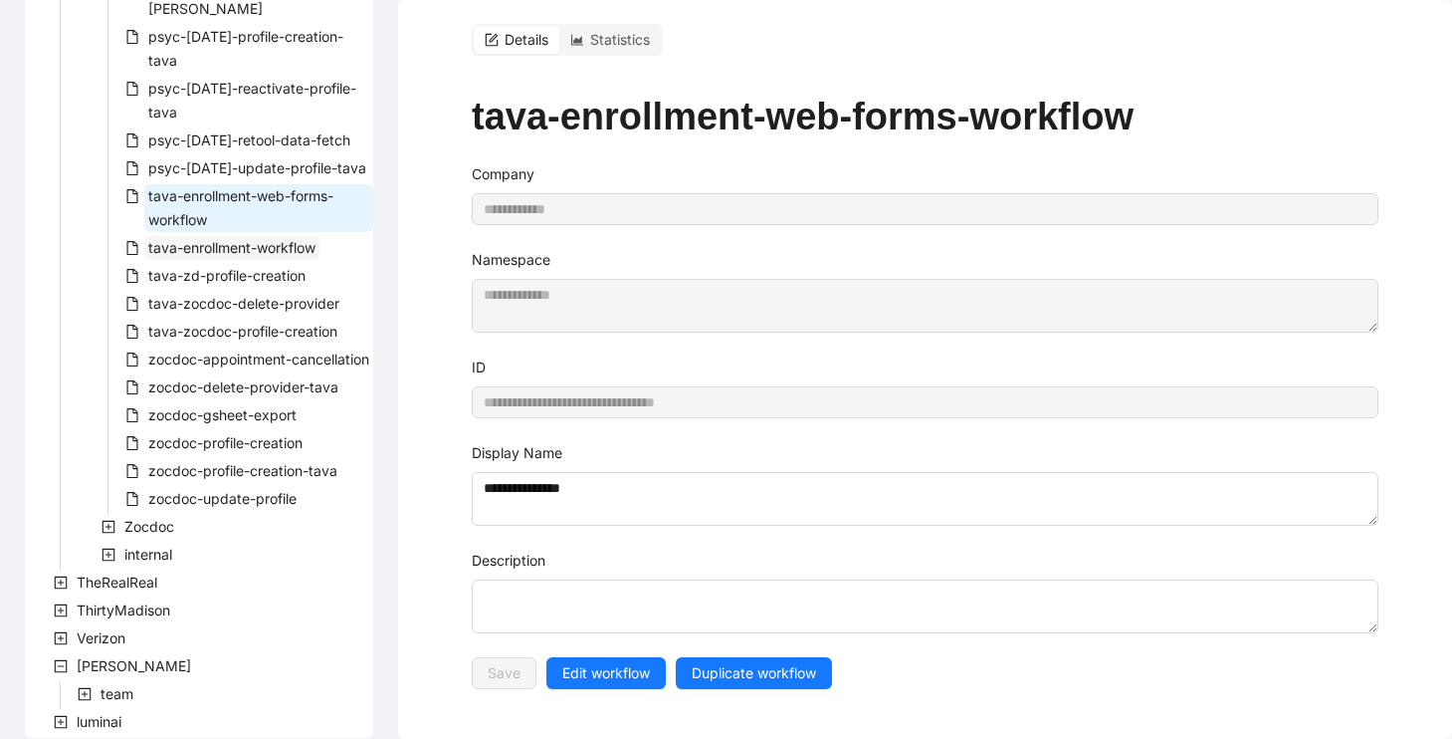
scroll to position [0, 0]
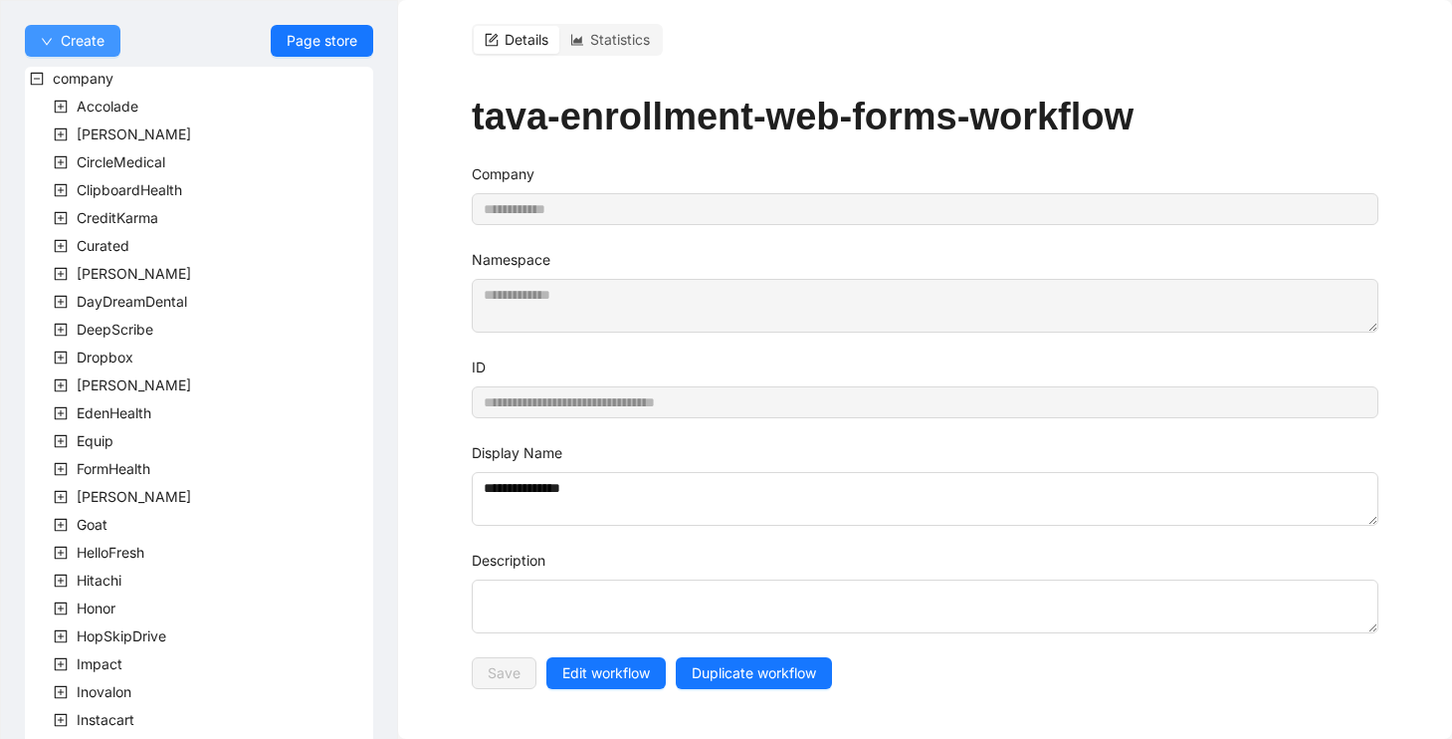
click at [89, 42] on span "Create" at bounding box center [83, 41] width 44 height 22
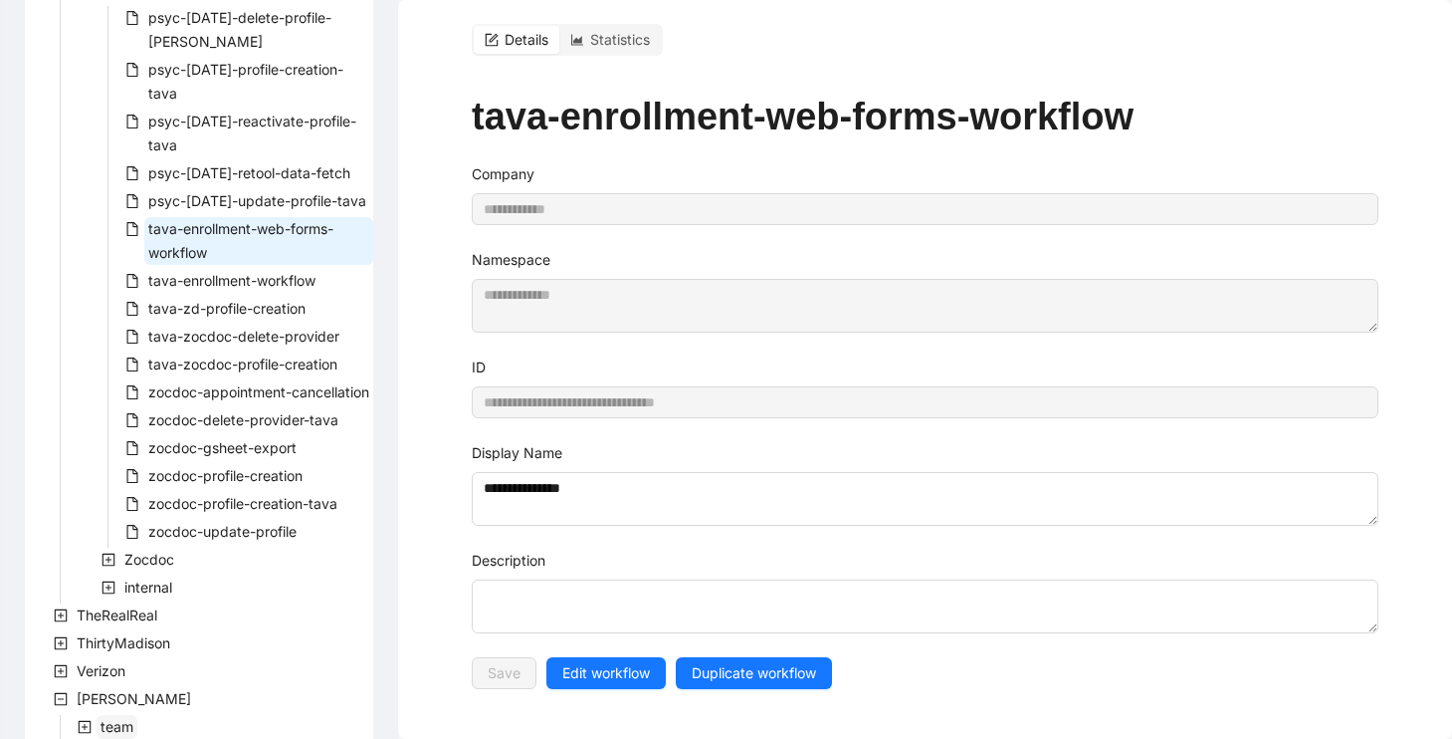
scroll to position [1209, 0]
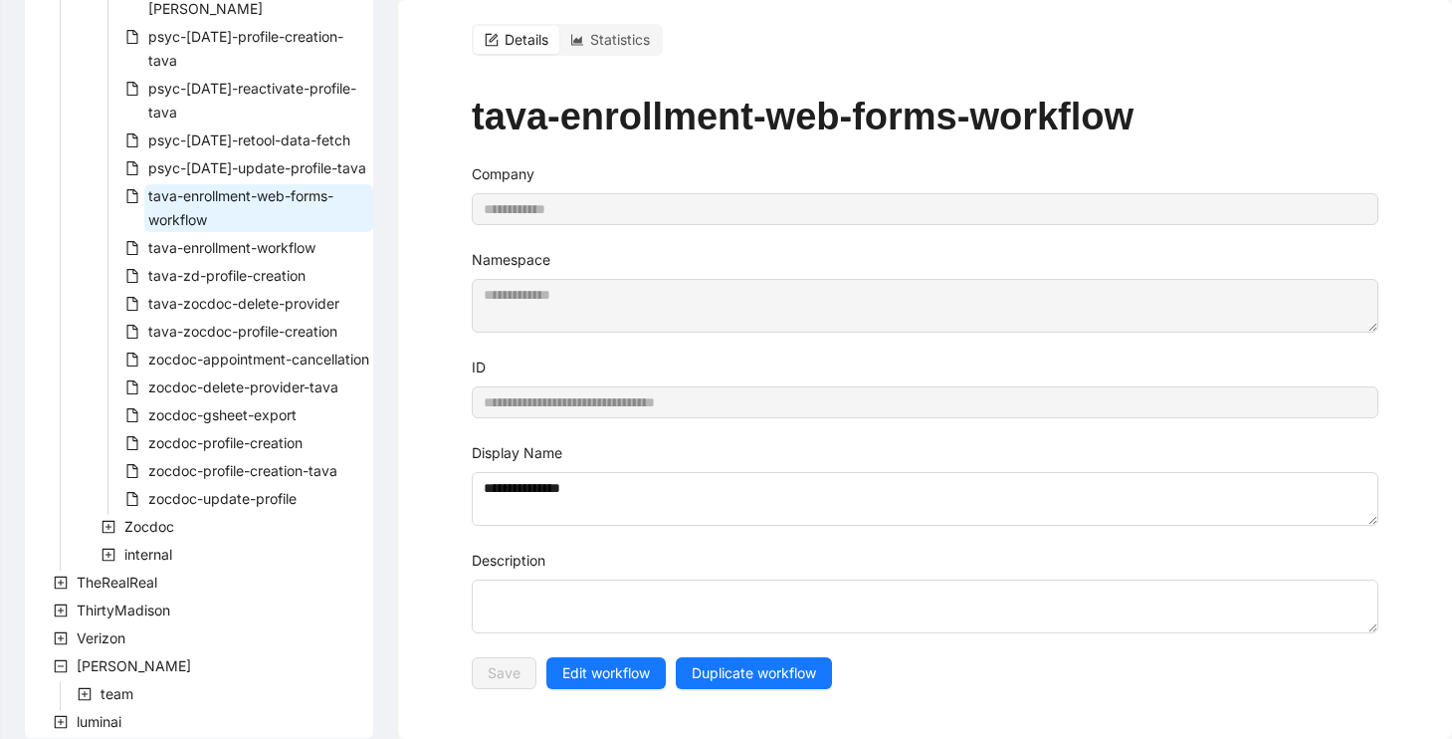
click at [60, 719] on icon "plus-square" at bounding box center [61, 722] width 6 height 6
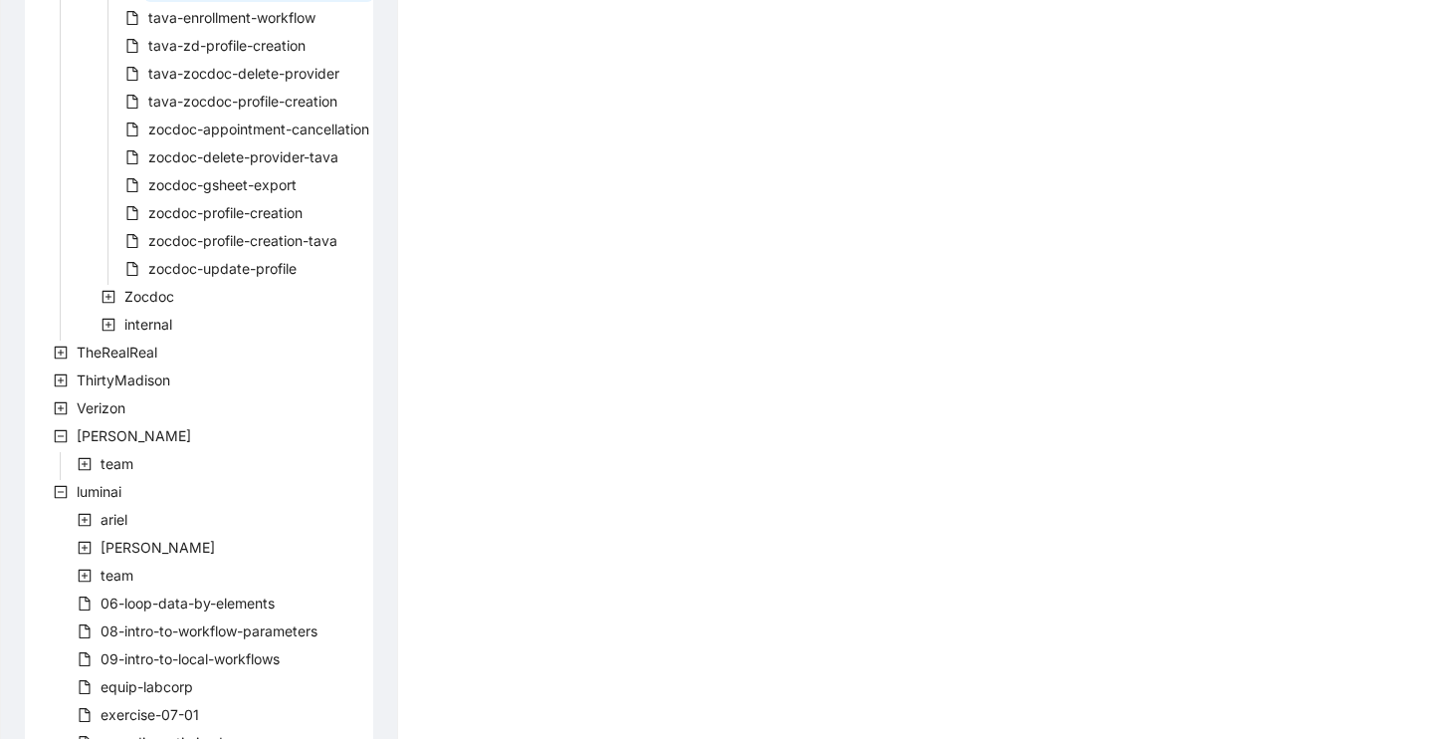
scroll to position [1515, 0]
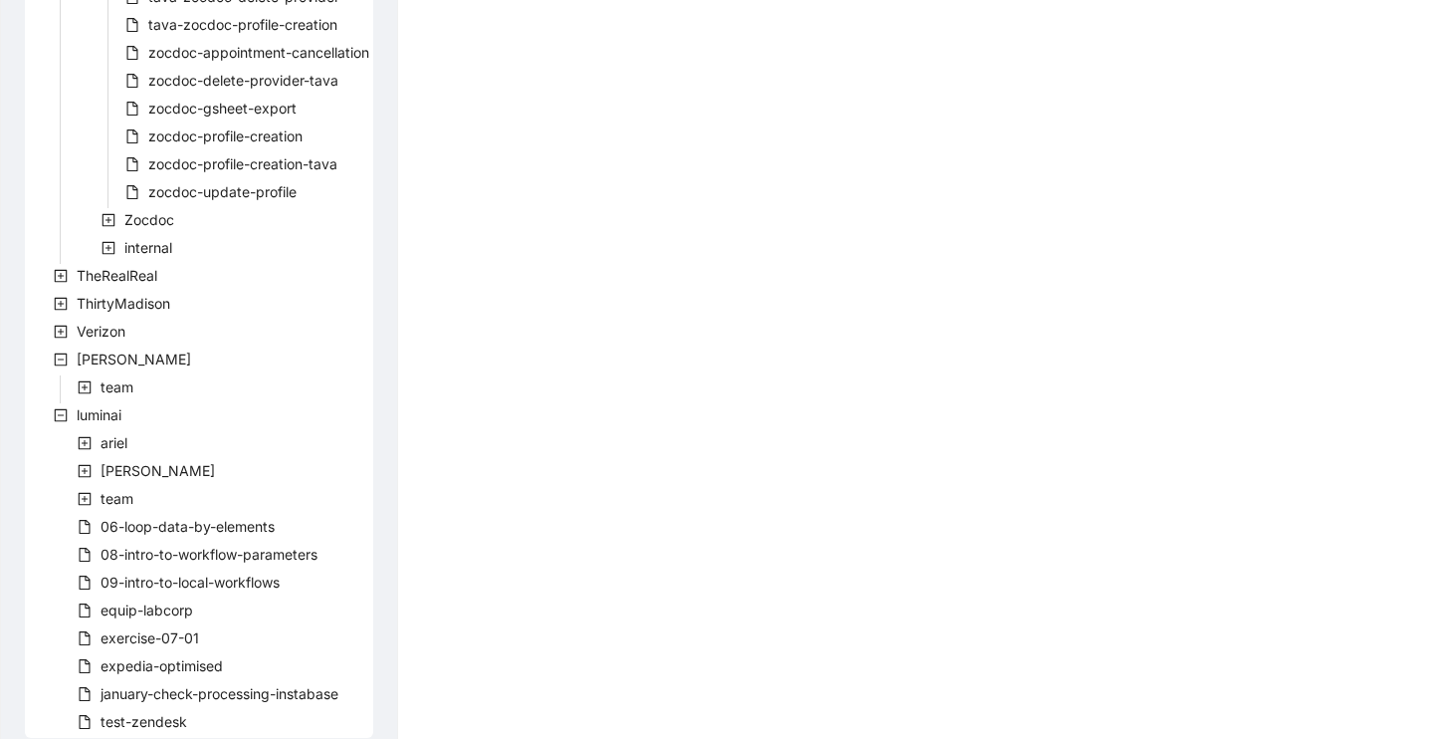
click at [87, 492] on icon "plus-square" at bounding box center [85, 499] width 14 height 14
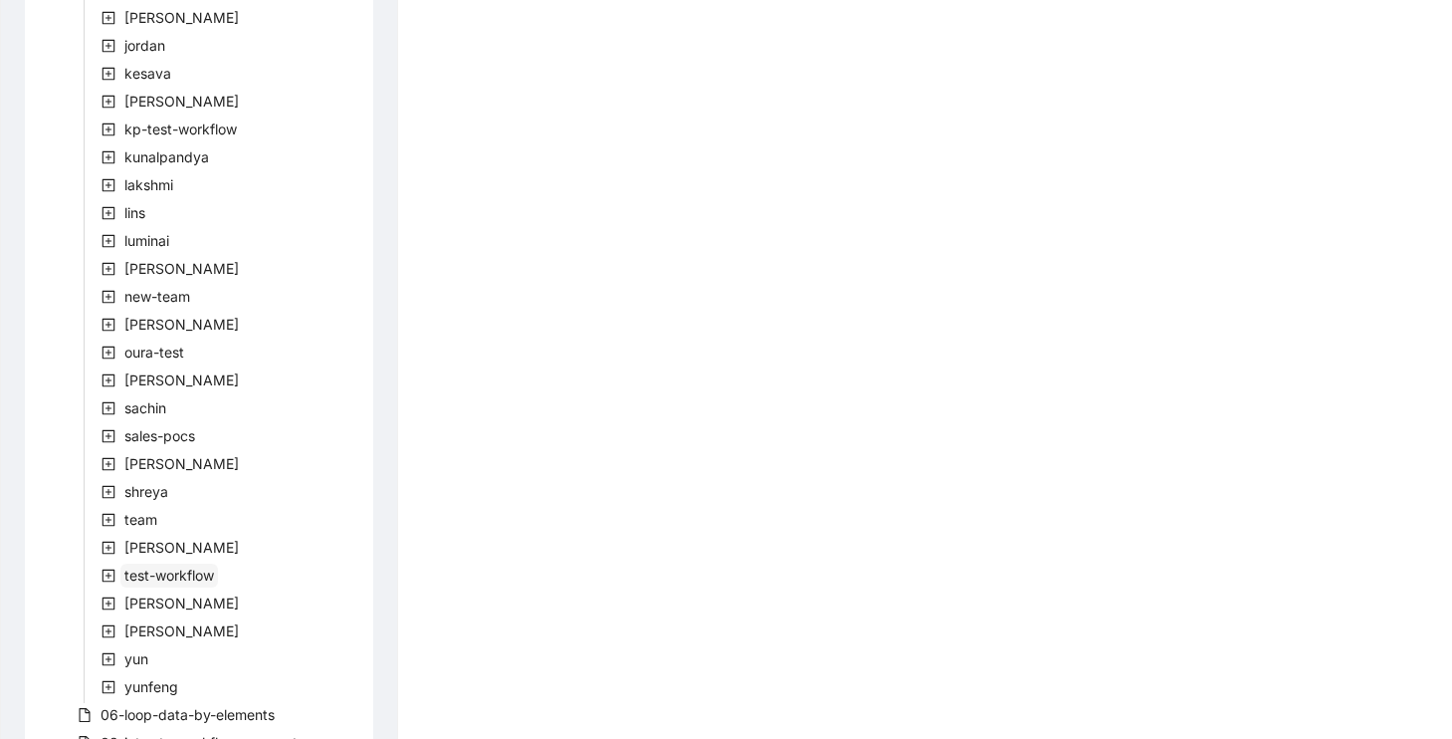
scroll to position [2840, 0]
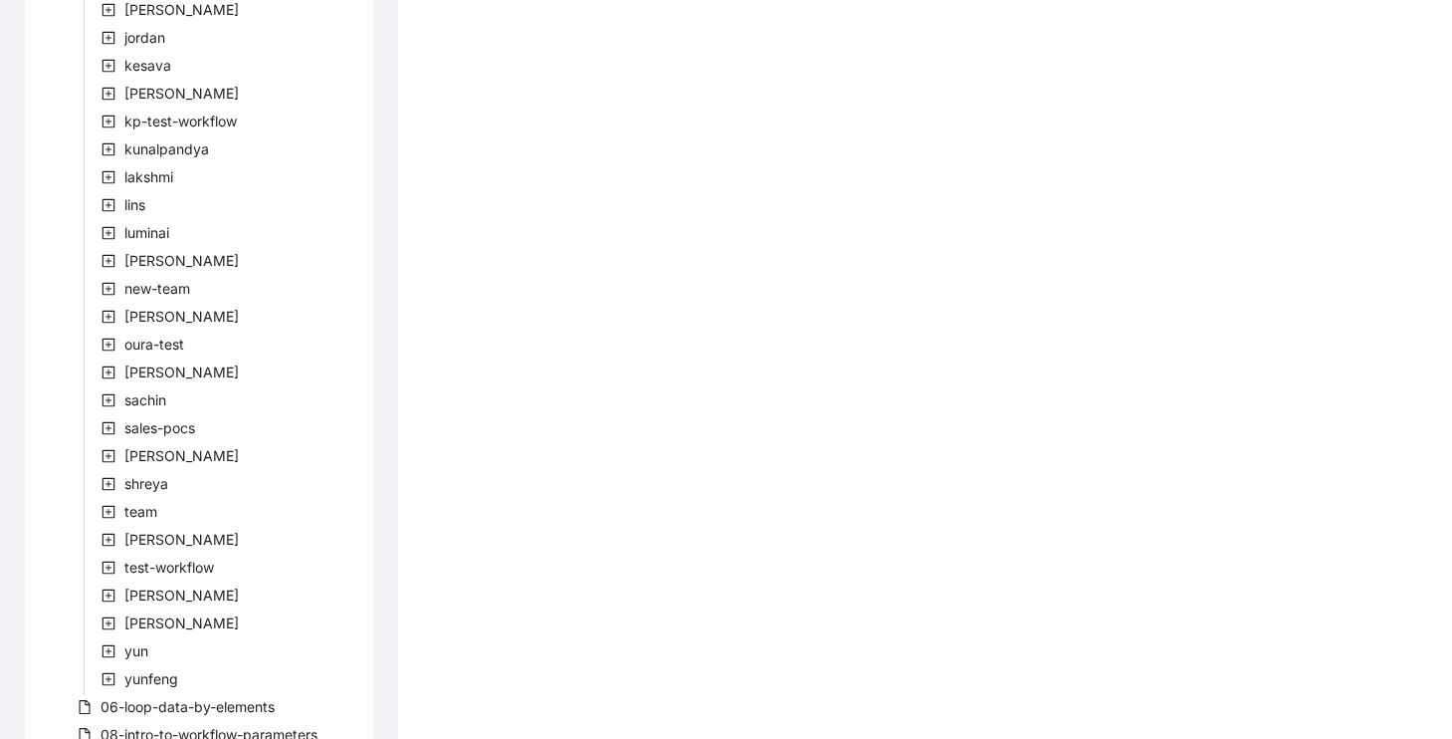
click at [110, 477] on icon "plus-square" at bounding box center [109, 484] width 14 height 14
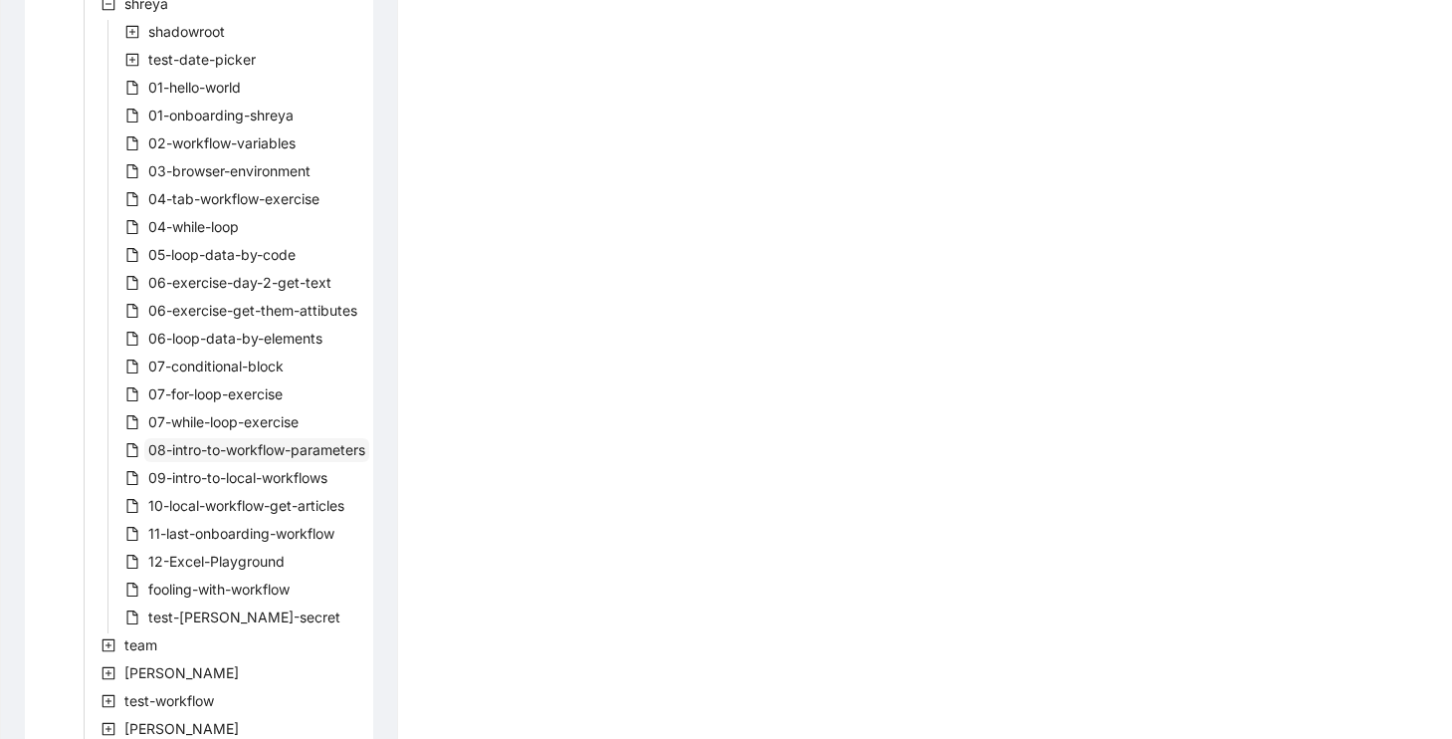
scroll to position [3266, 0]
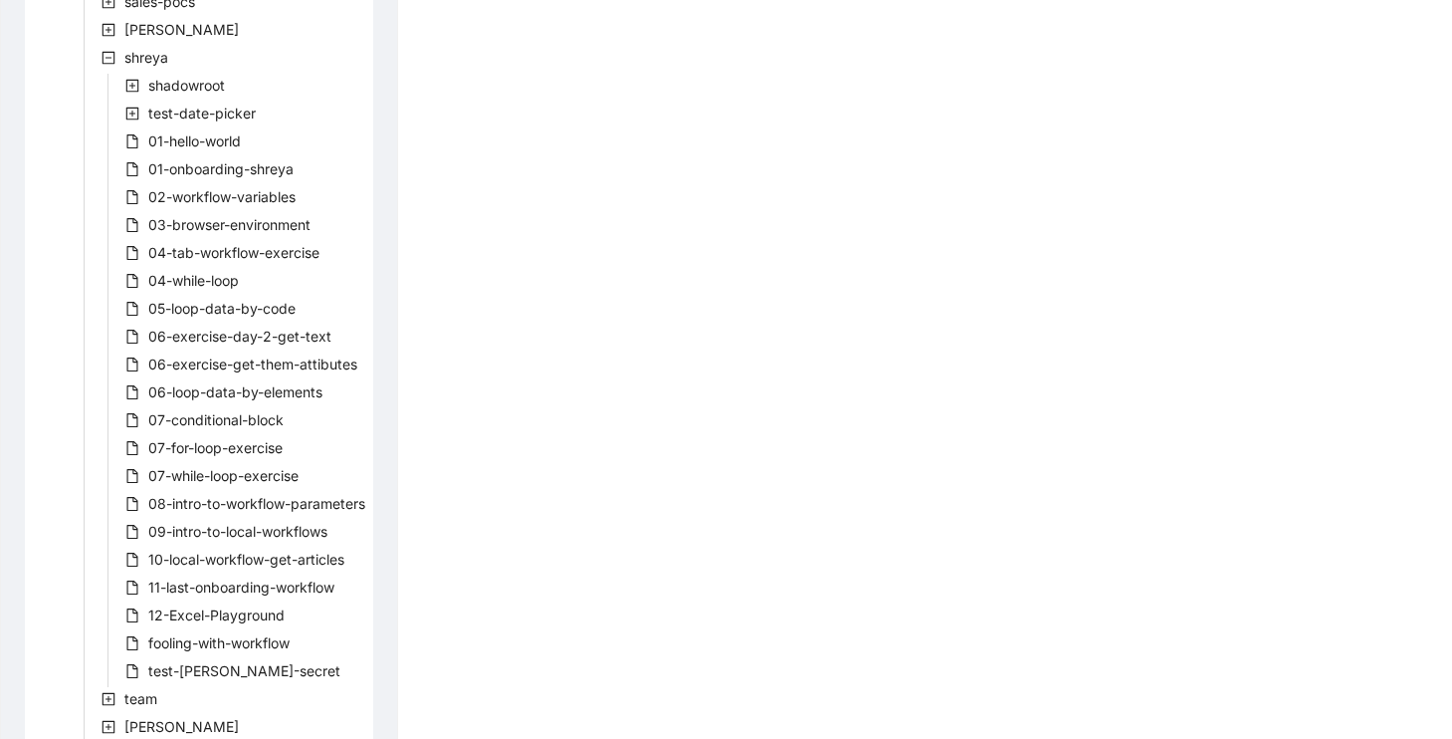
click at [276, 160] on span "01-onboarding-shreya" at bounding box center [220, 168] width 145 height 17
